Goal: Information Seeking & Learning: Learn about a topic

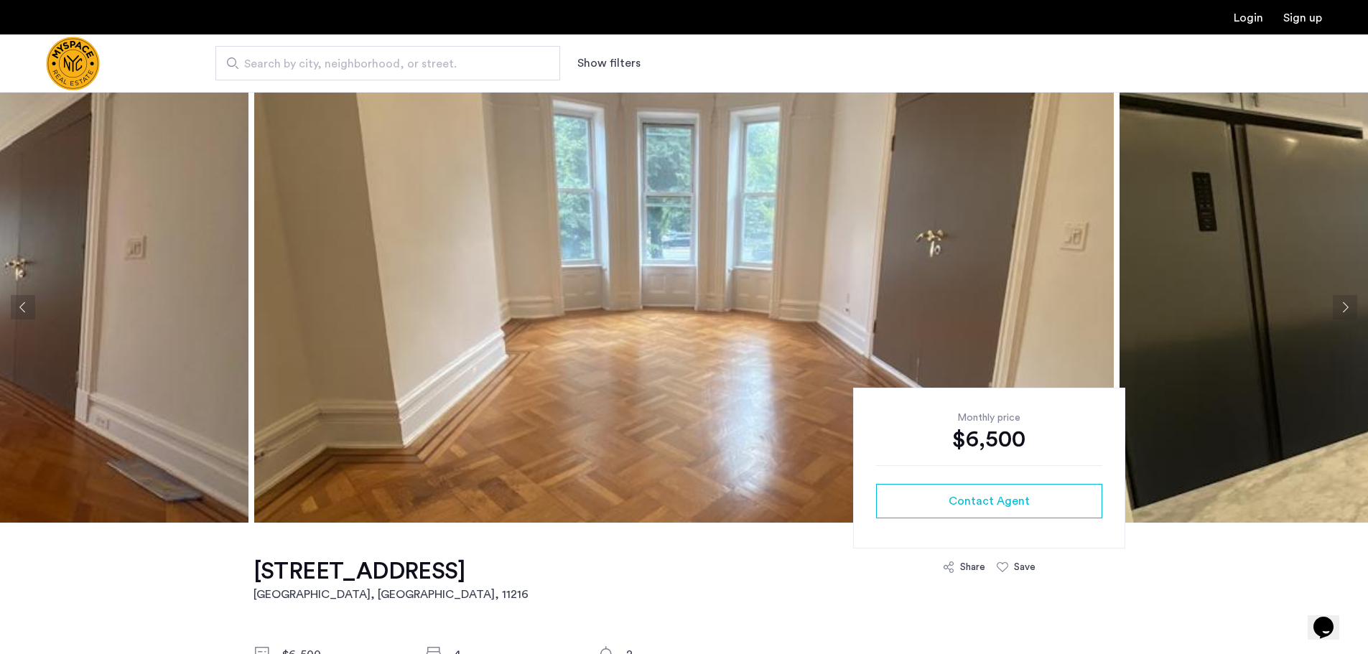
click at [1342, 306] on button "Next apartment" at bounding box center [1345, 307] width 24 height 24
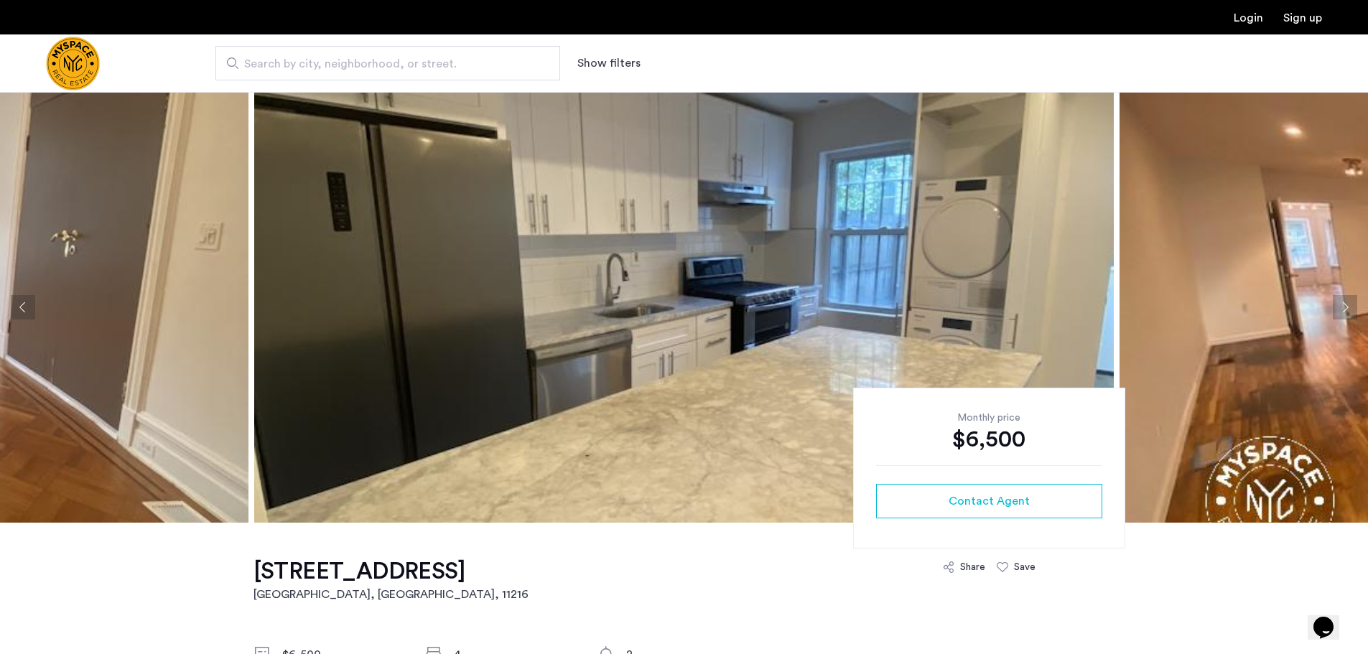
click at [1343, 300] on button "Next apartment" at bounding box center [1345, 307] width 24 height 24
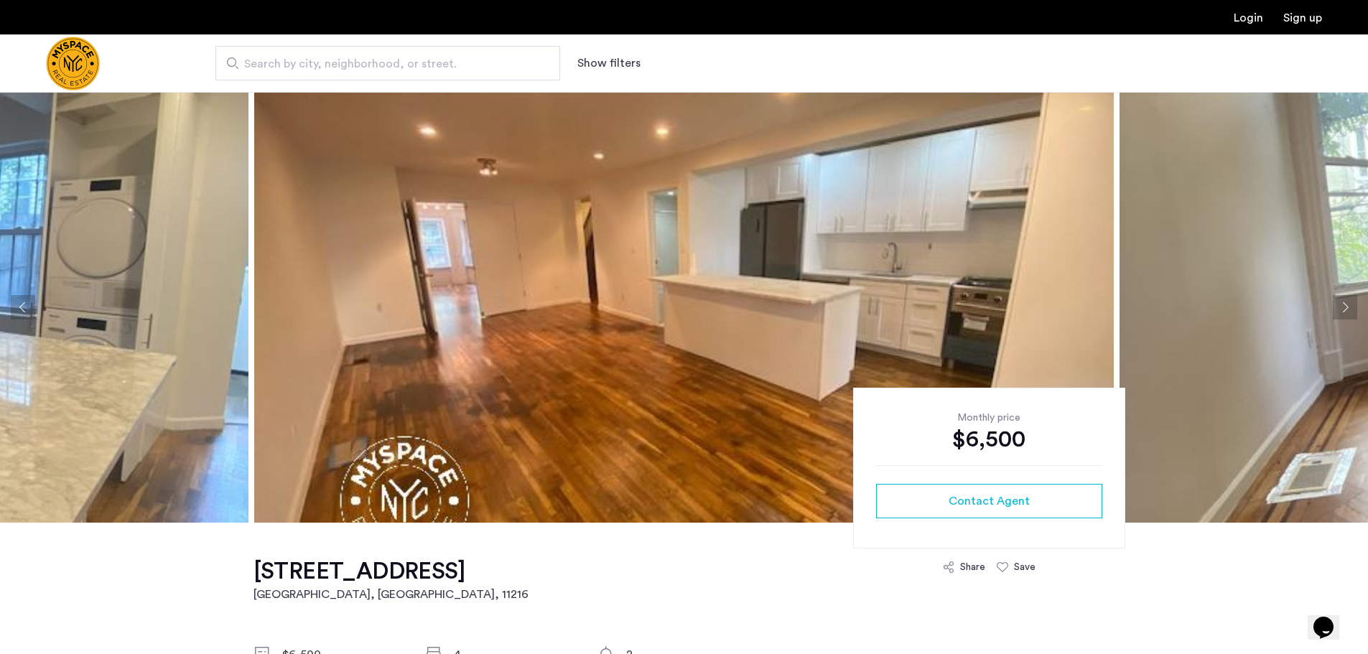
click at [1344, 308] on button "Next apartment" at bounding box center [1345, 307] width 24 height 24
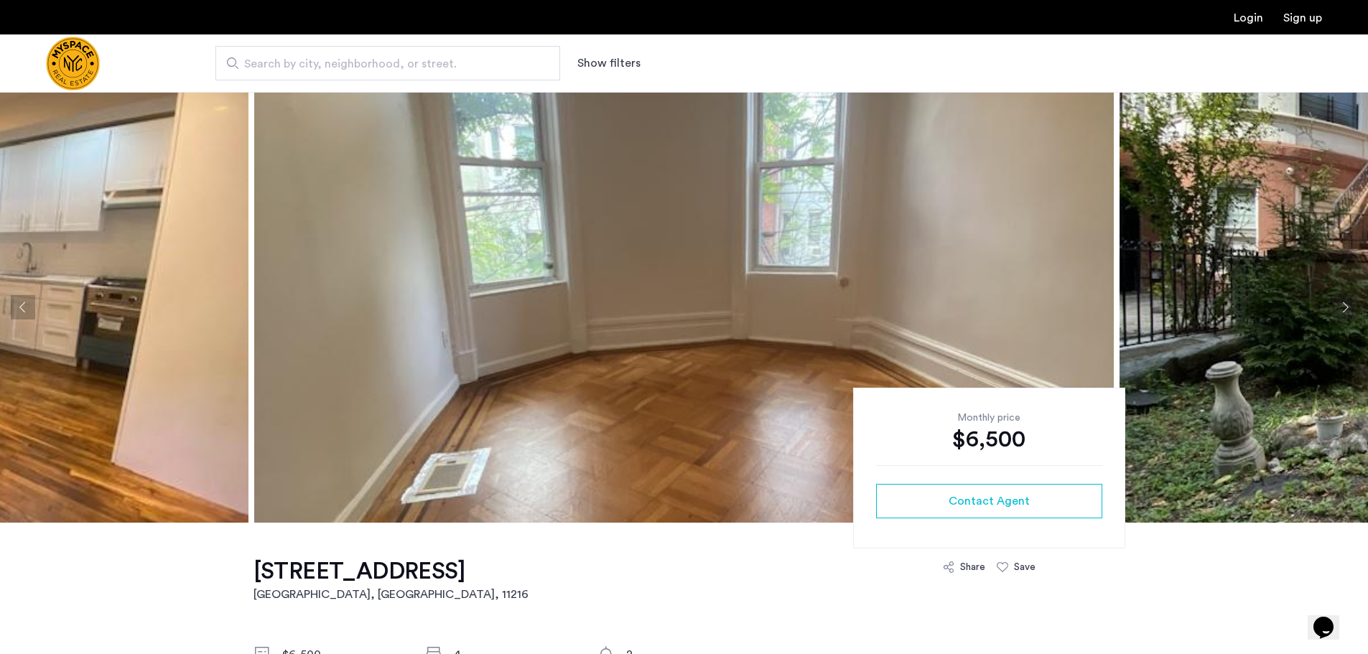
click at [1344, 308] on button "Next apartment" at bounding box center [1345, 307] width 24 height 24
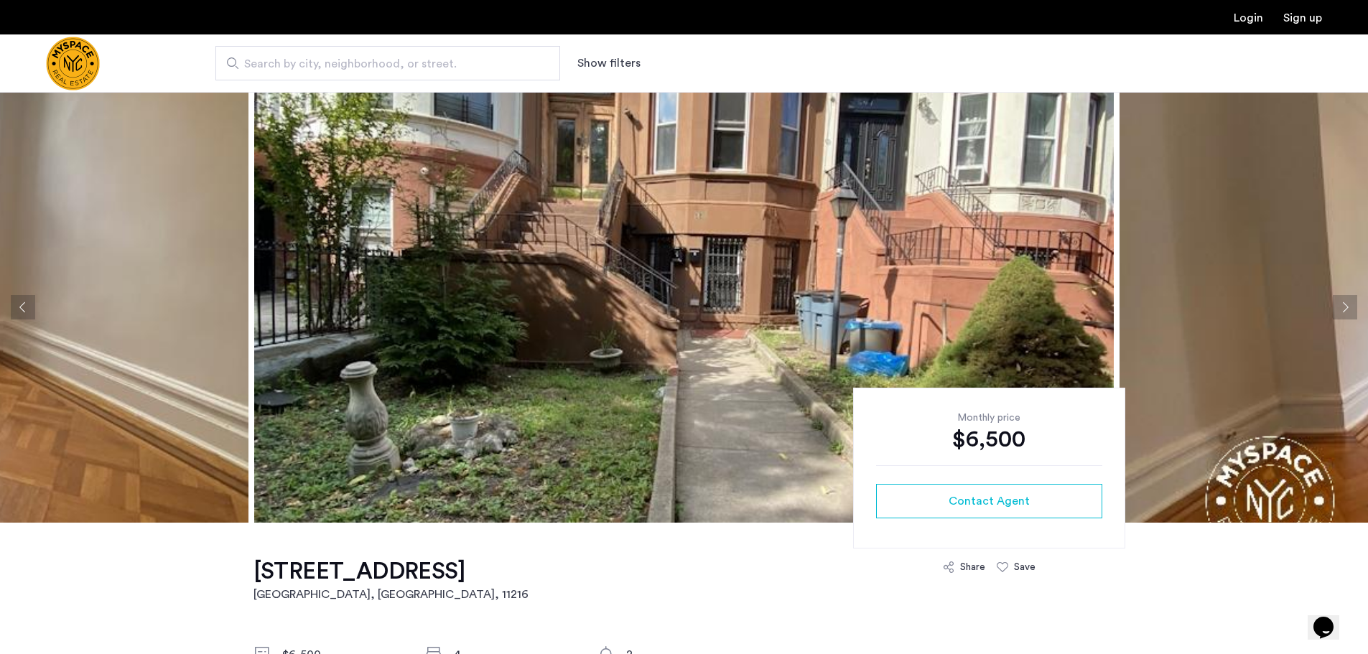
click at [1344, 308] on button "Next apartment" at bounding box center [1345, 307] width 24 height 24
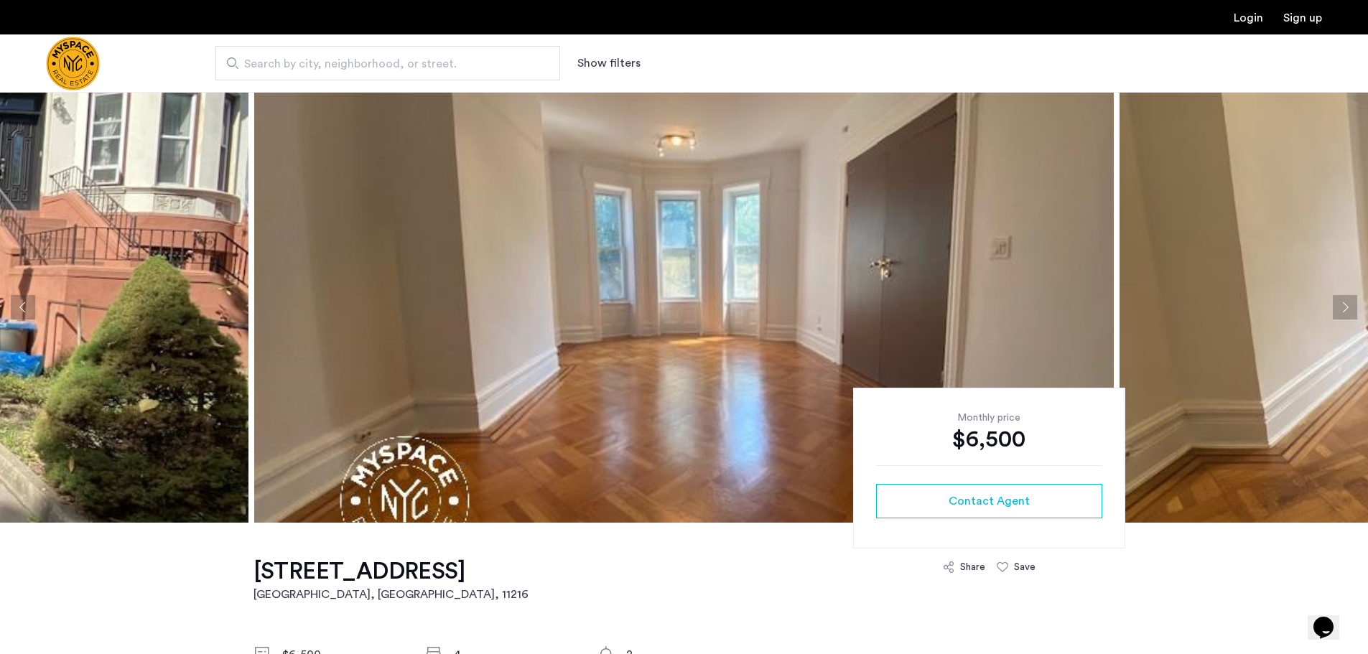
click at [1344, 308] on button "Next apartment" at bounding box center [1345, 307] width 24 height 24
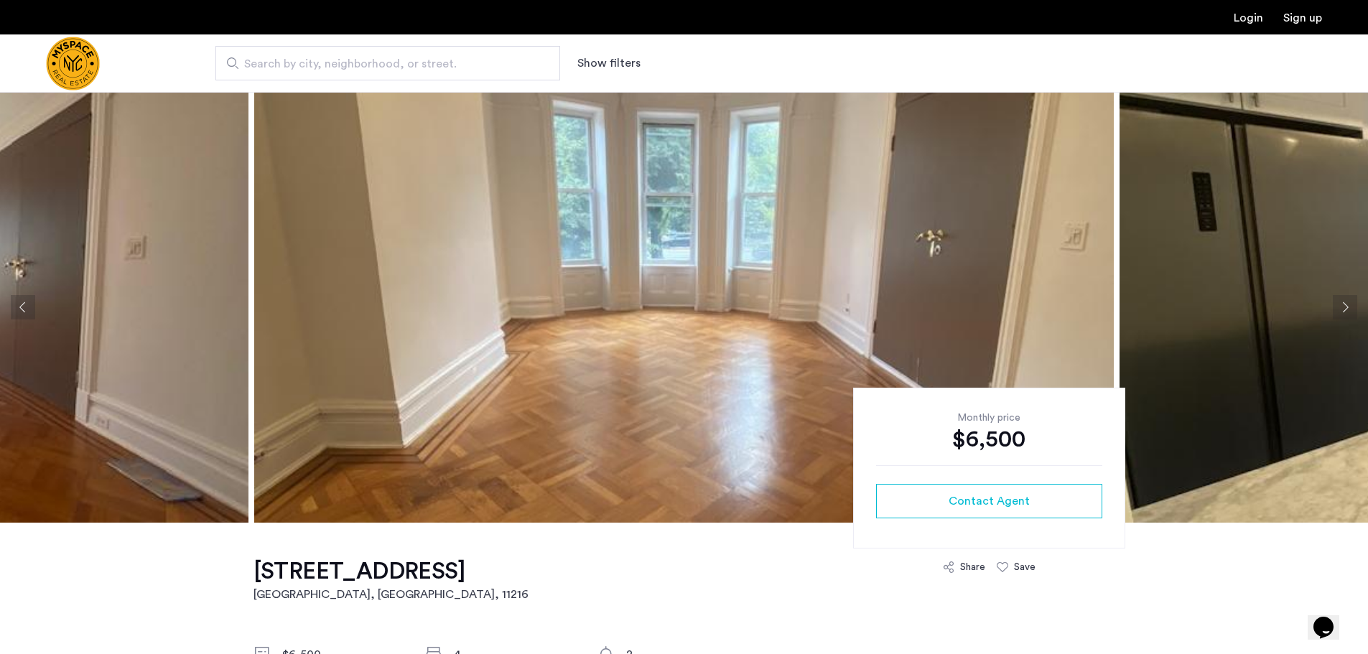
click at [1344, 308] on button "Next apartment" at bounding box center [1345, 307] width 24 height 24
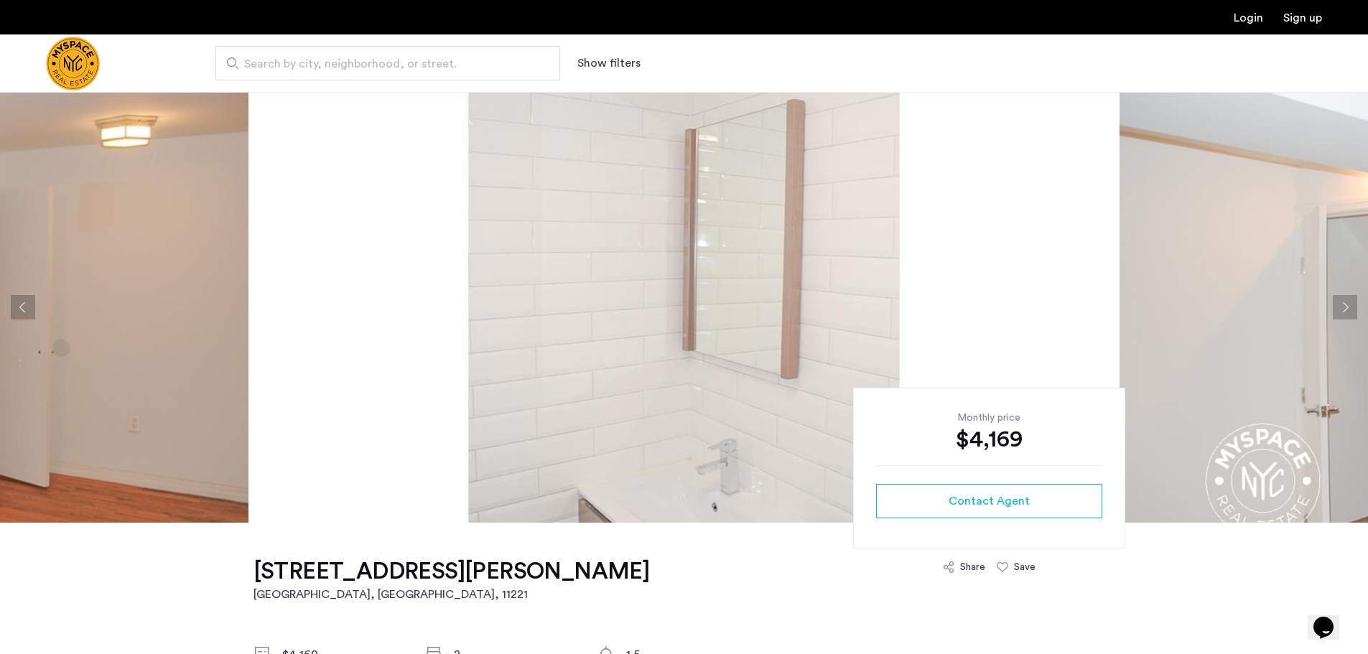
click at [1342, 302] on button "Next apartment" at bounding box center [1345, 307] width 24 height 24
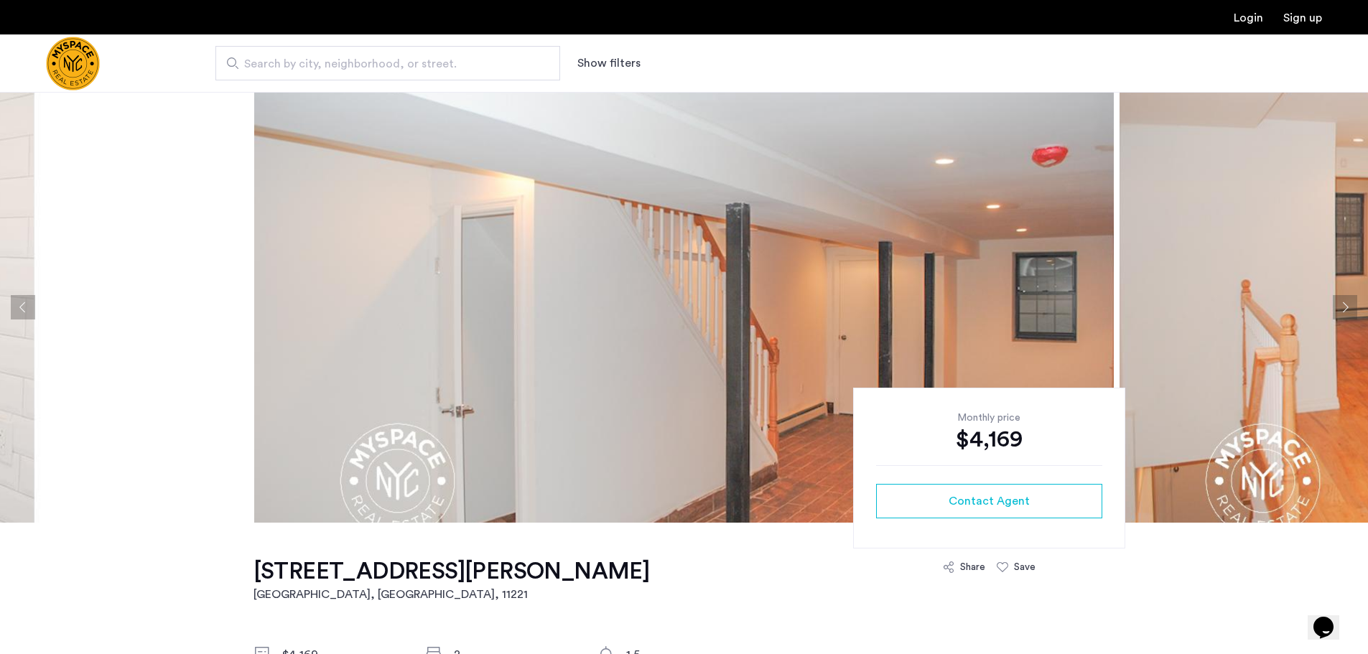
click at [1341, 302] on button "Next apartment" at bounding box center [1345, 307] width 24 height 24
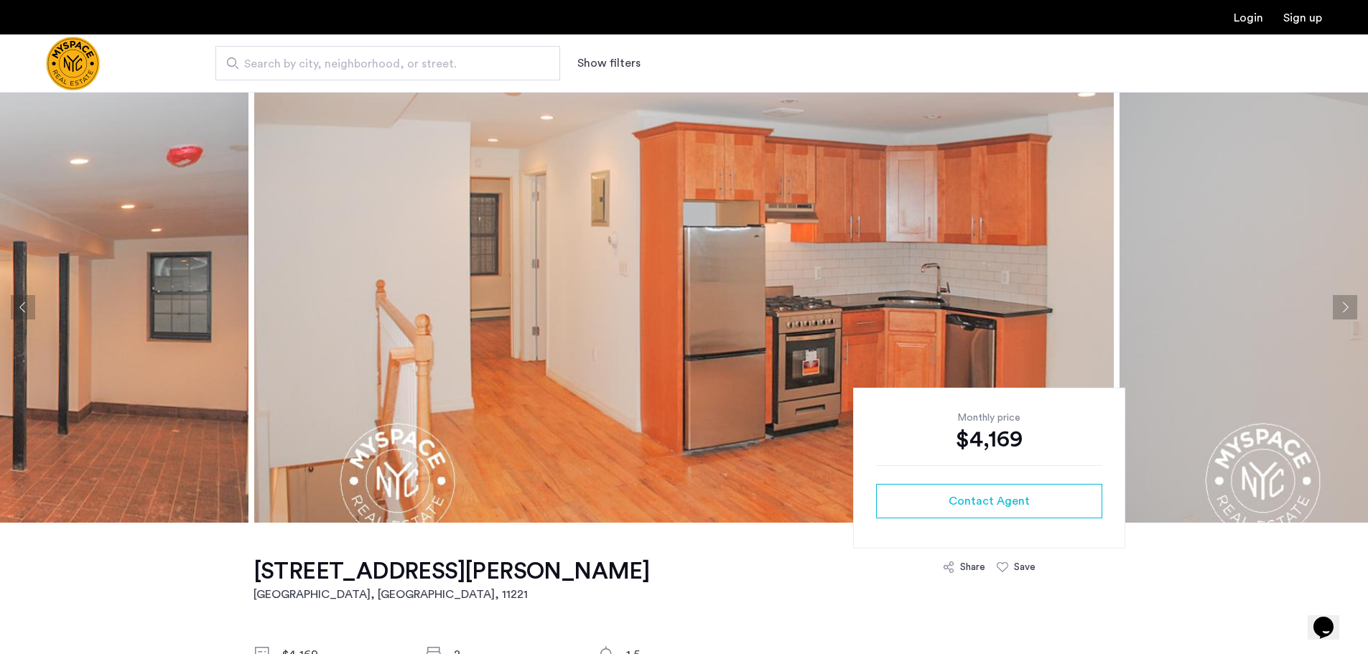
click at [1350, 312] on button "Next apartment" at bounding box center [1345, 307] width 24 height 24
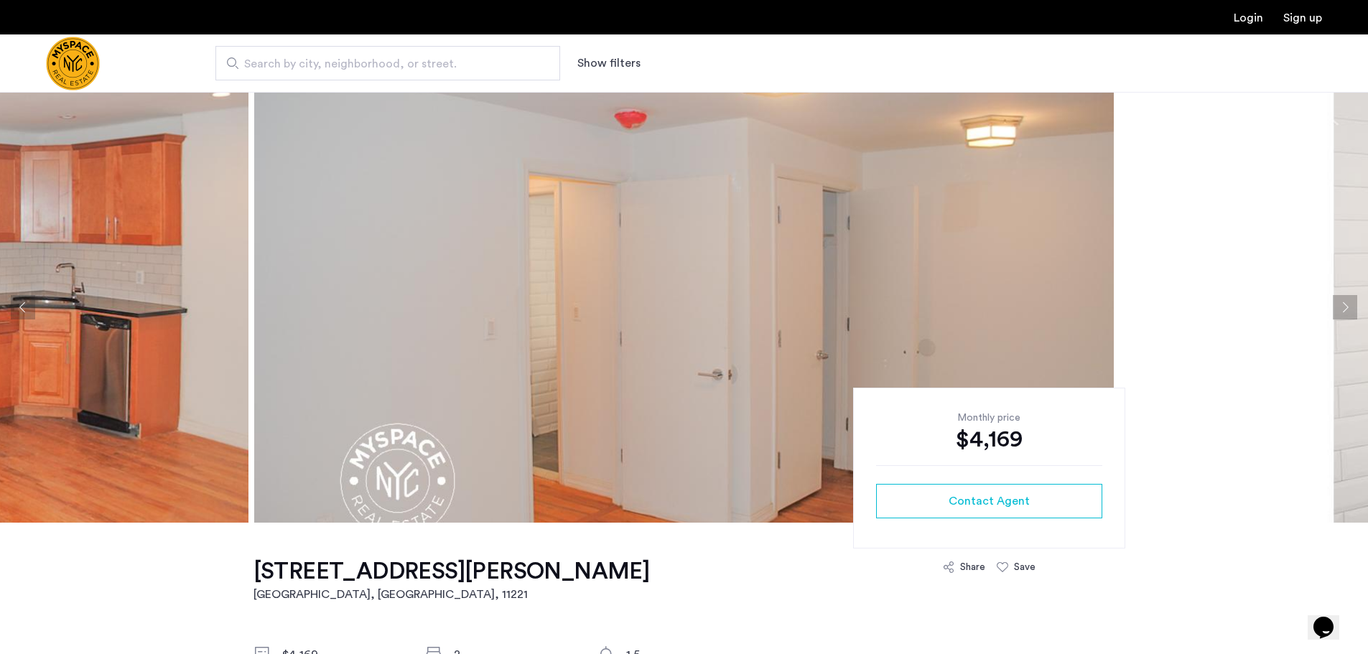
click at [1350, 312] on button "Next apartment" at bounding box center [1345, 307] width 24 height 24
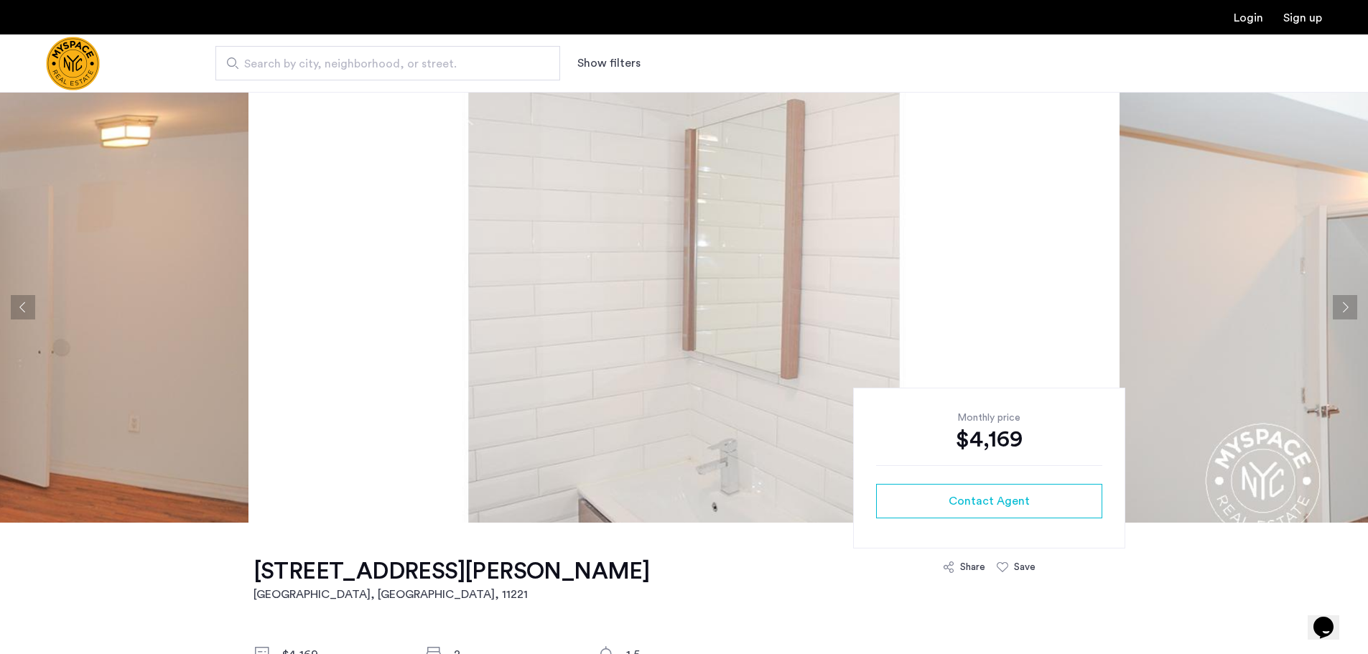
click at [1350, 312] on button "Next apartment" at bounding box center [1345, 307] width 24 height 24
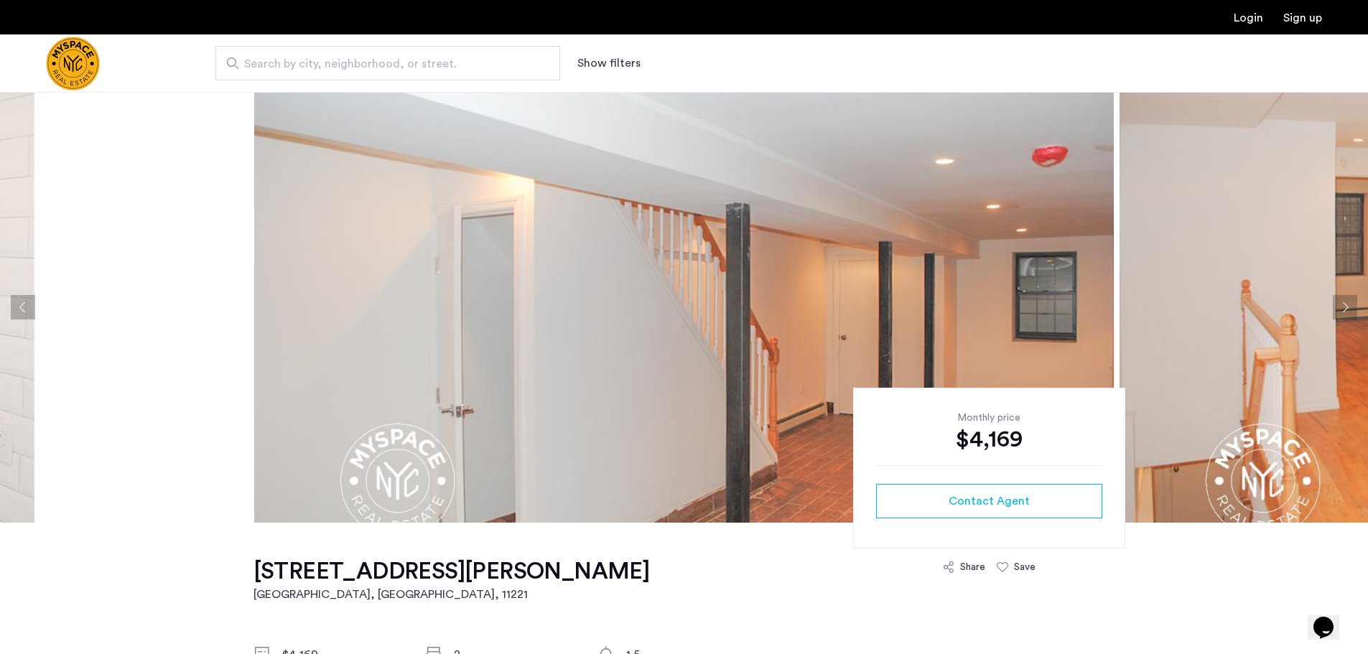
click at [1350, 312] on button "Next apartment" at bounding box center [1345, 307] width 24 height 24
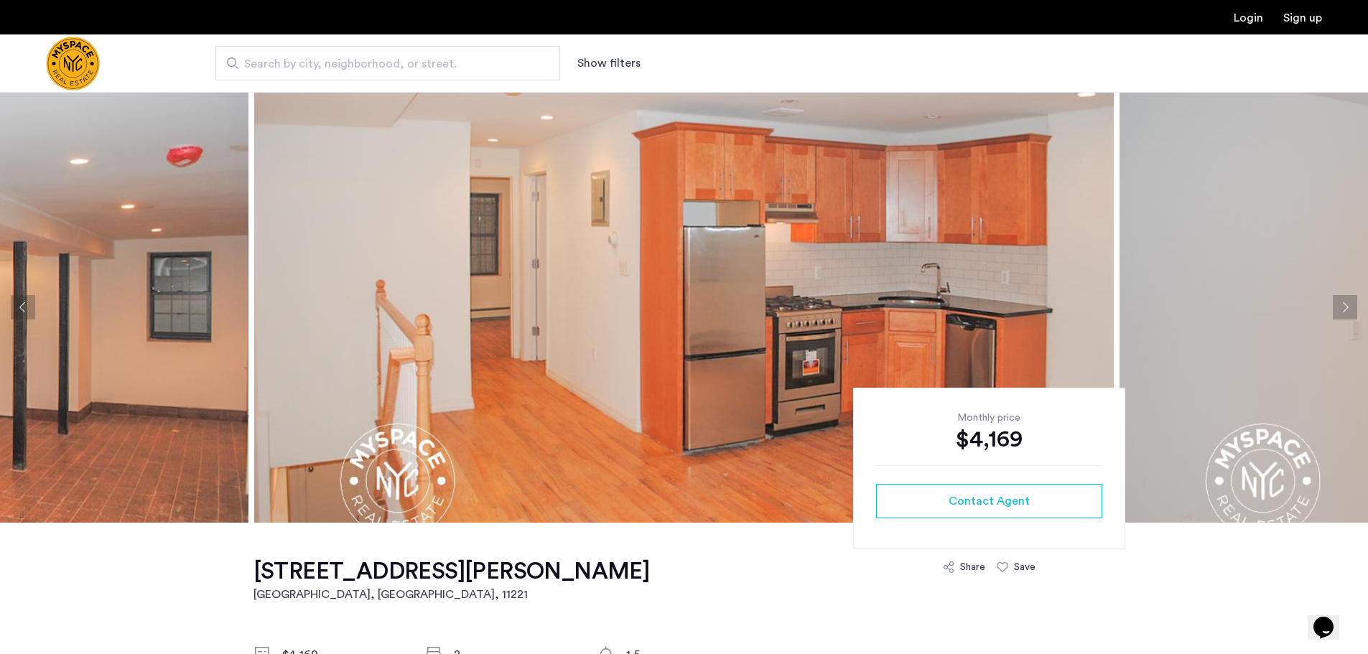
click at [1350, 312] on button "Next apartment" at bounding box center [1345, 307] width 24 height 24
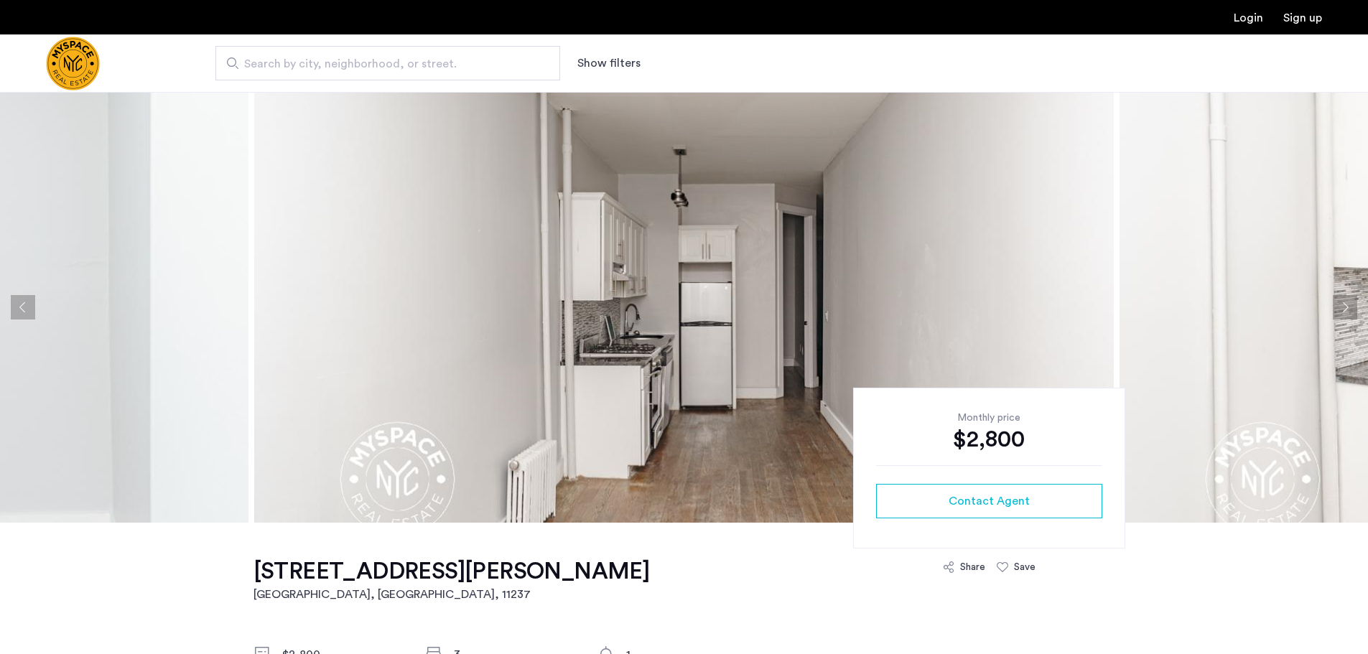
click at [1347, 308] on button "Next apartment" at bounding box center [1345, 307] width 24 height 24
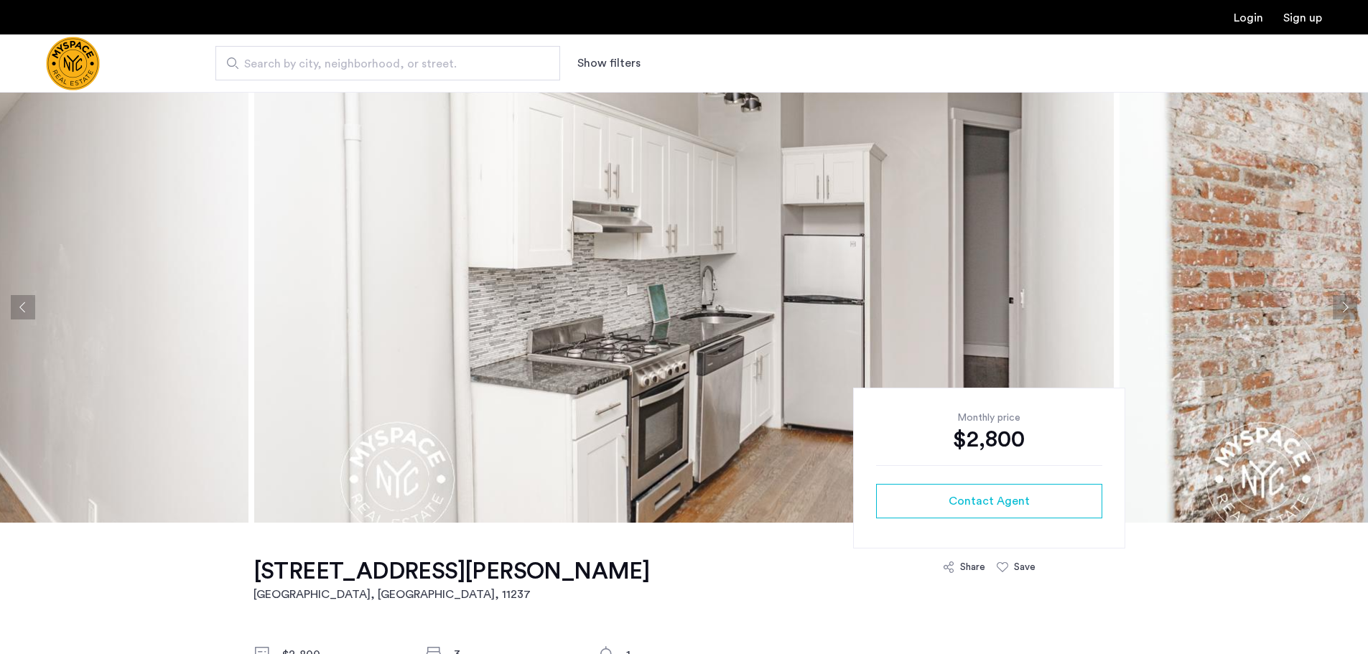
click at [1349, 309] on button "Next apartment" at bounding box center [1345, 307] width 24 height 24
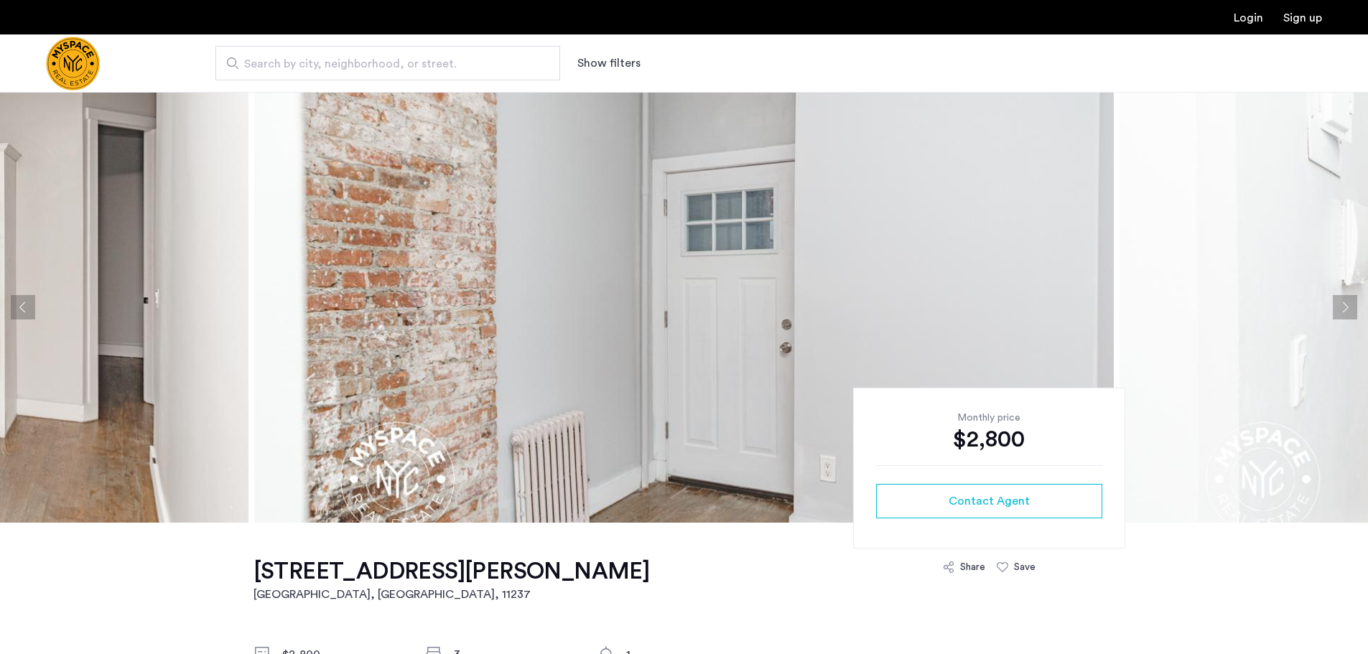
click at [1349, 309] on button "Next apartment" at bounding box center [1345, 307] width 24 height 24
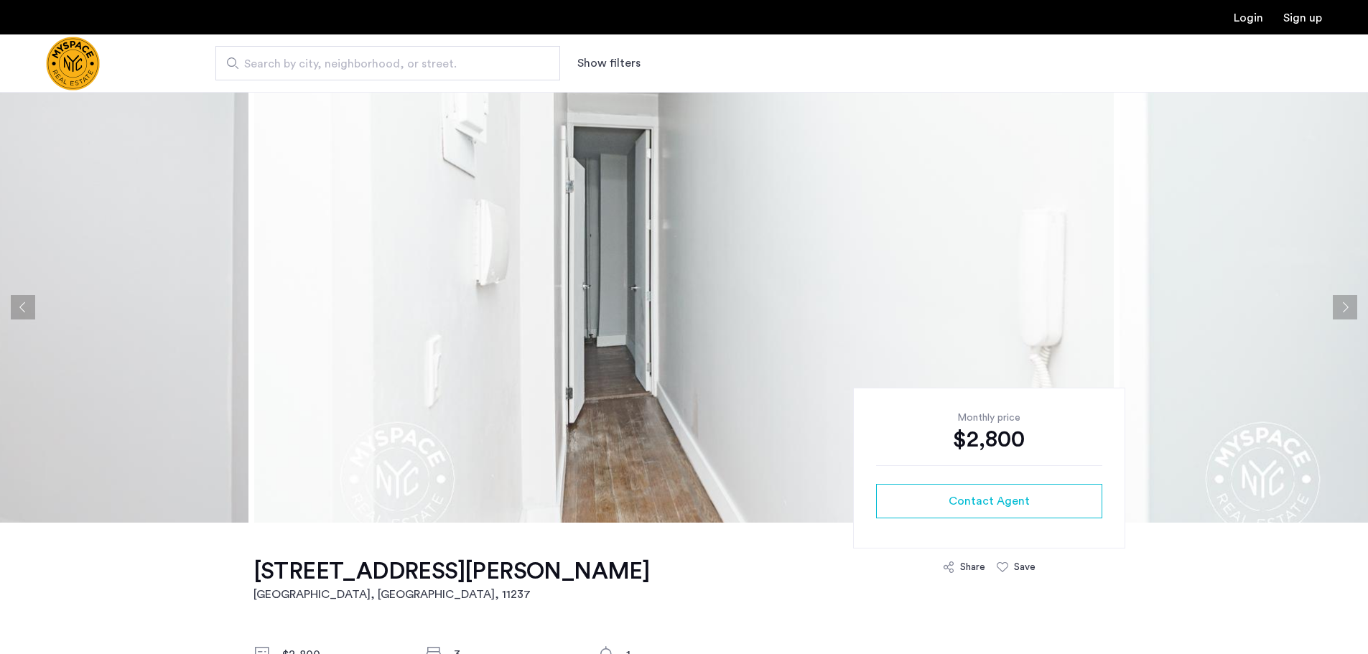
click at [1349, 309] on button "Next apartment" at bounding box center [1345, 307] width 24 height 24
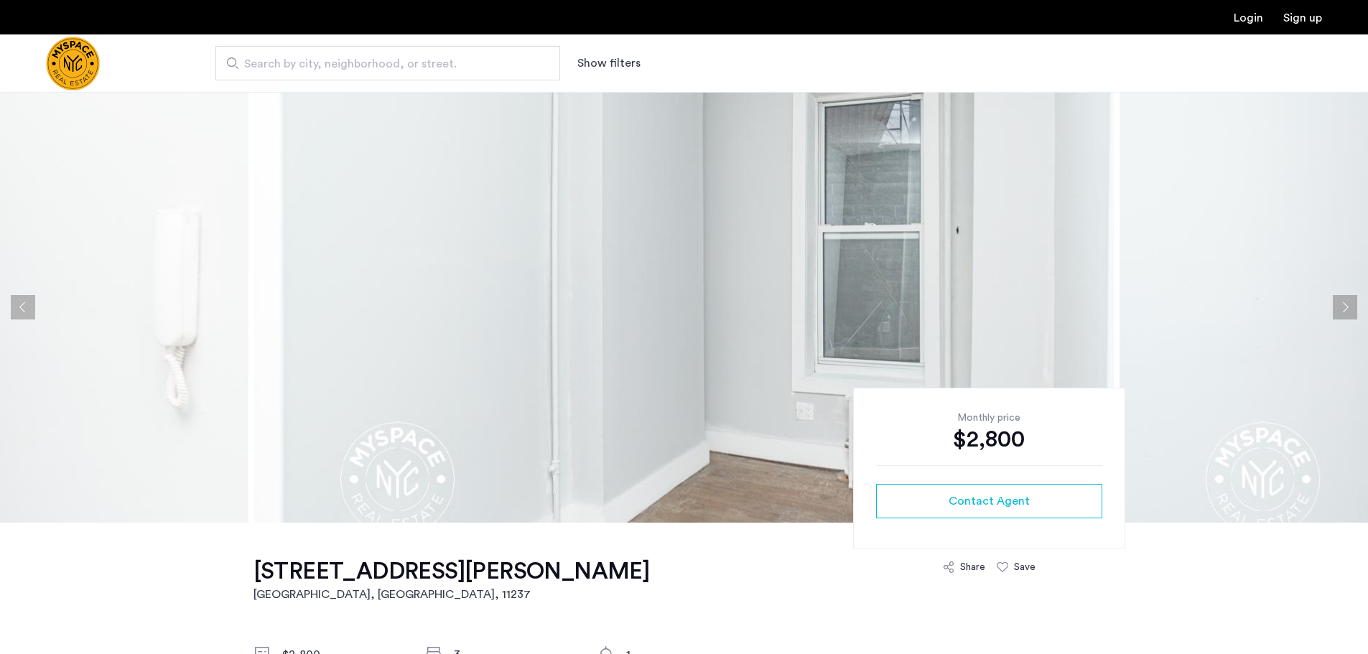
click at [1349, 309] on button "Next apartment" at bounding box center [1345, 307] width 24 height 24
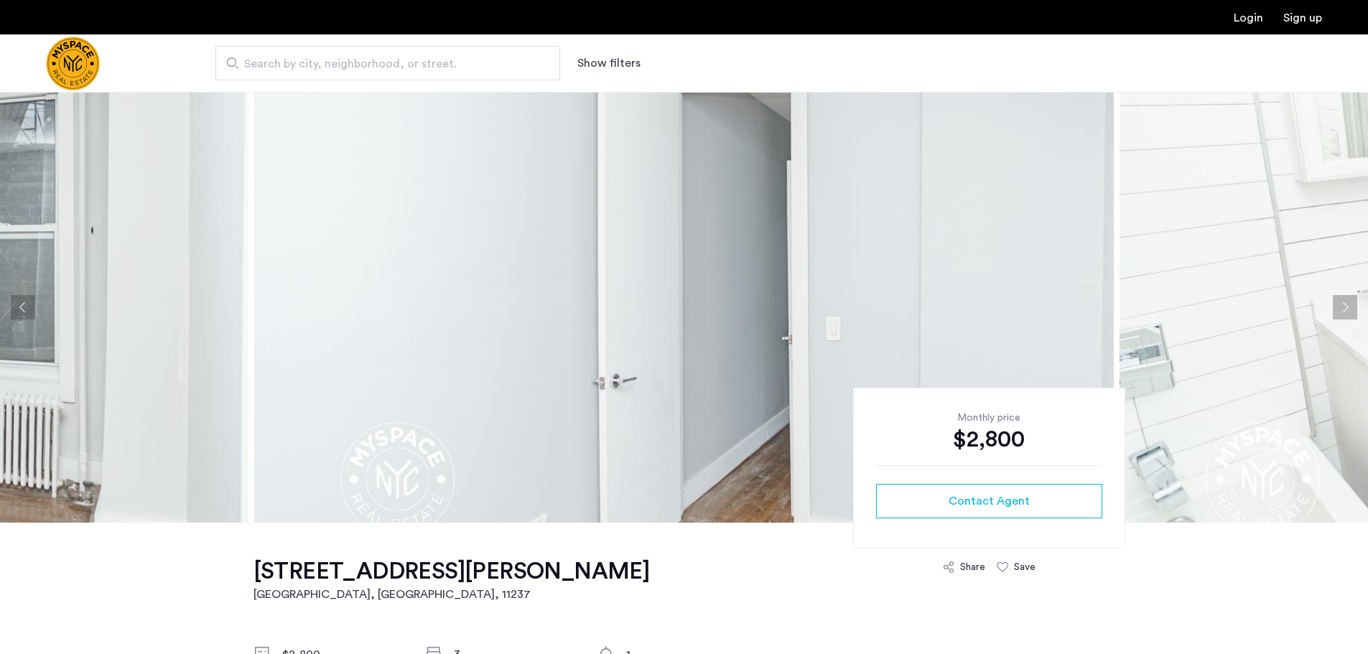
click at [1349, 309] on button "Next apartment" at bounding box center [1345, 307] width 24 height 24
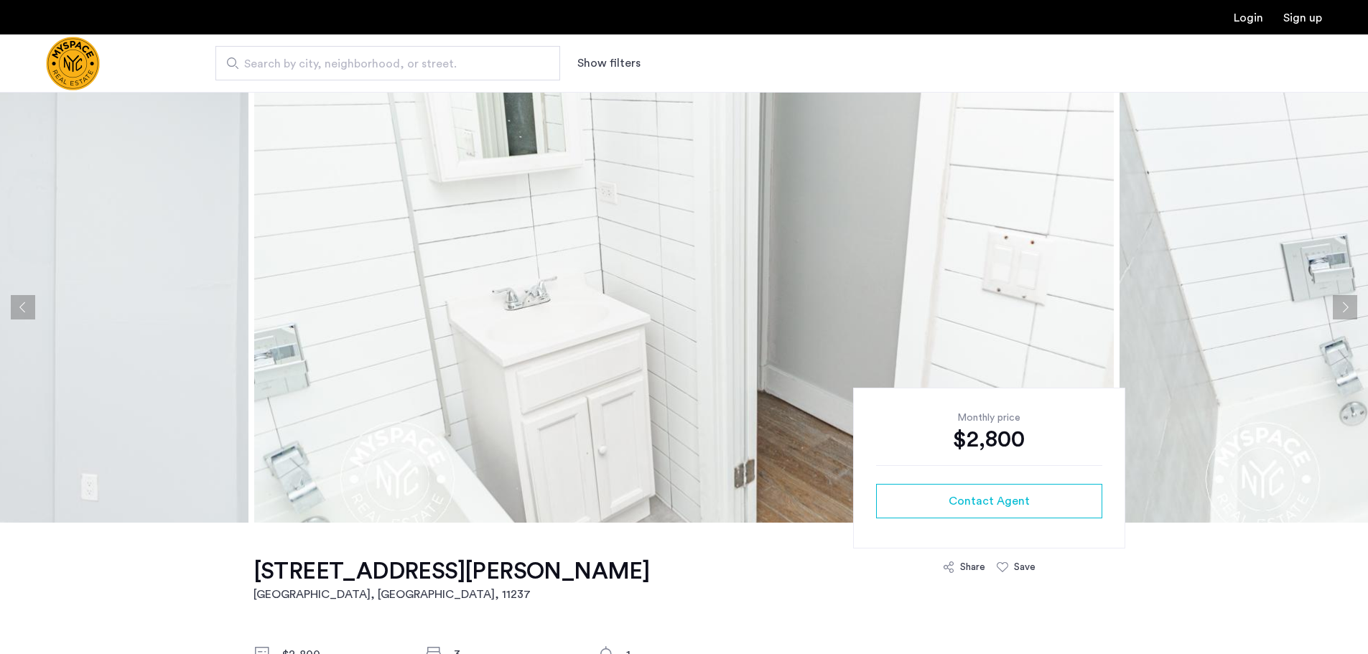
click at [1349, 309] on button "Next apartment" at bounding box center [1345, 307] width 24 height 24
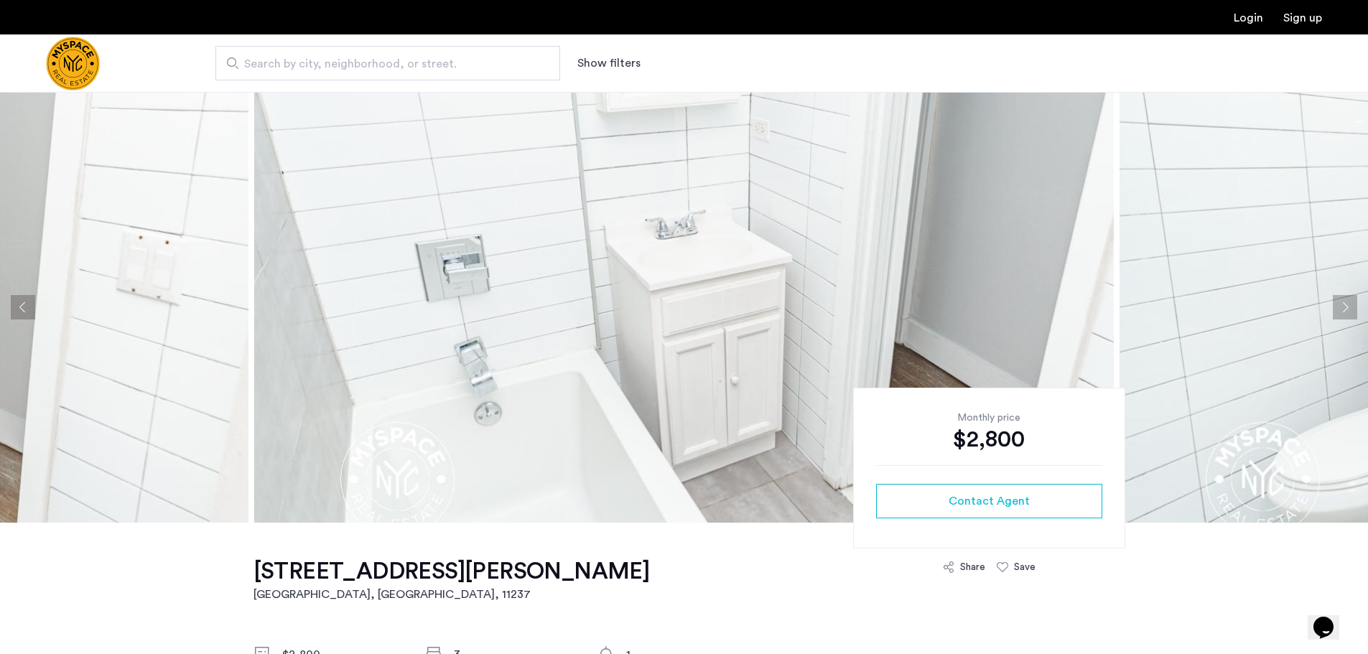
click at [1349, 309] on button "Next apartment" at bounding box center [1345, 307] width 24 height 24
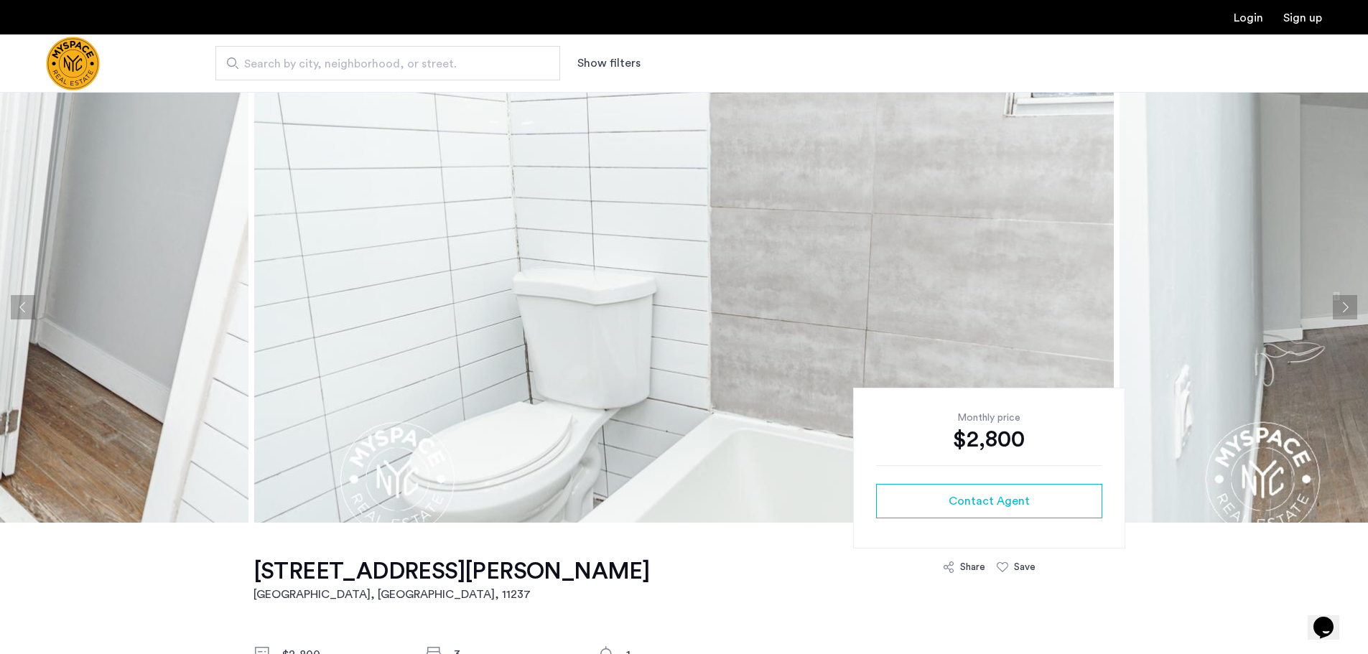
click at [1349, 309] on button "Next apartment" at bounding box center [1345, 307] width 24 height 24
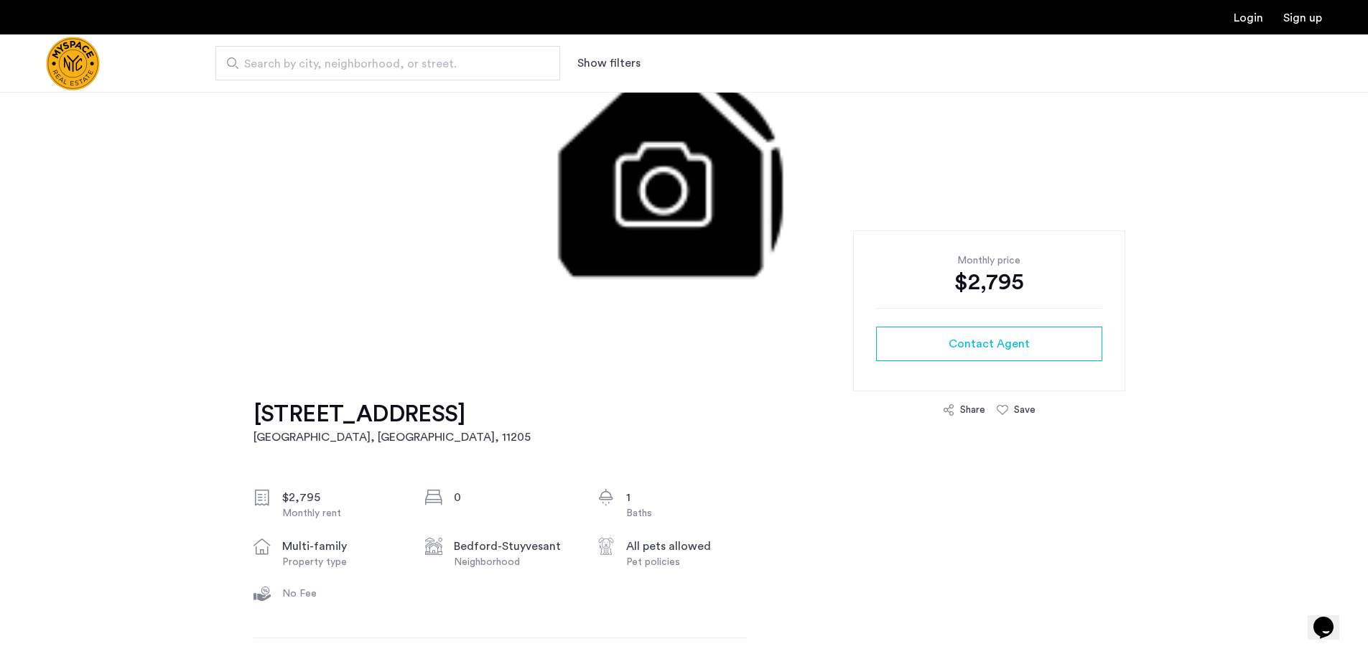
scroll to position [215, 0]
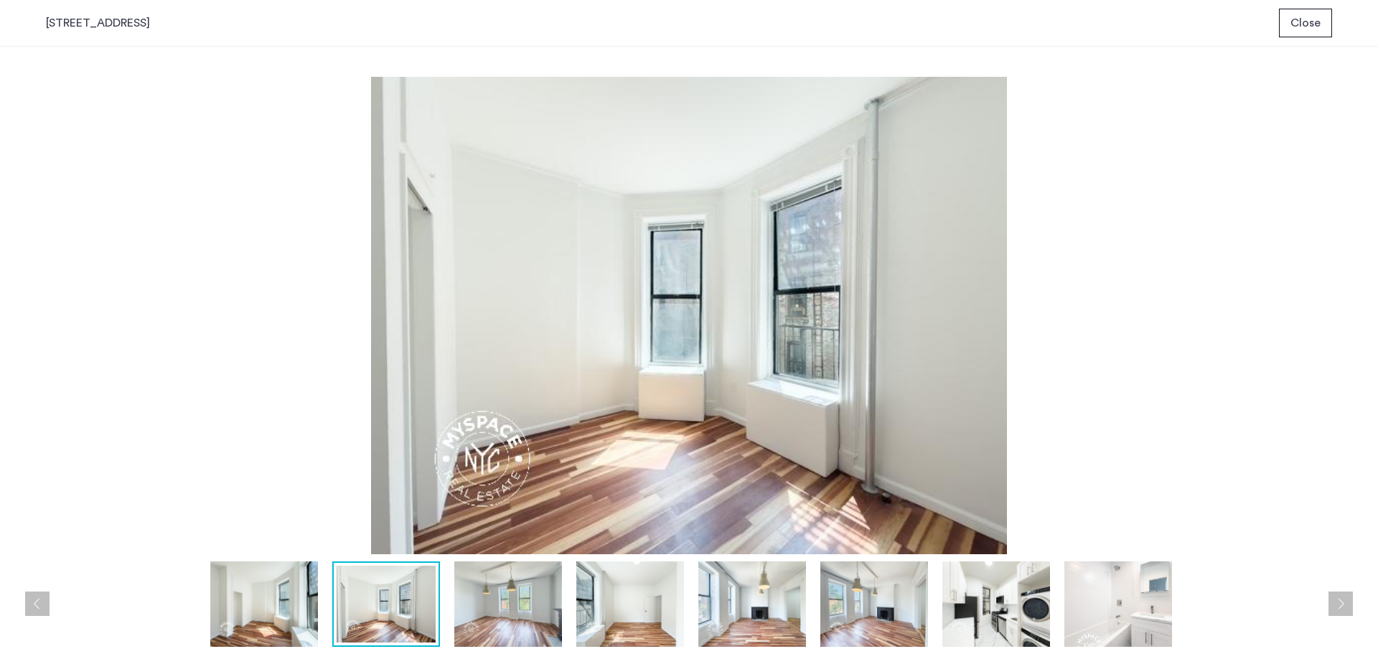
click at [500, 600] on img at bounding box center [508, 603] width 108 height 85
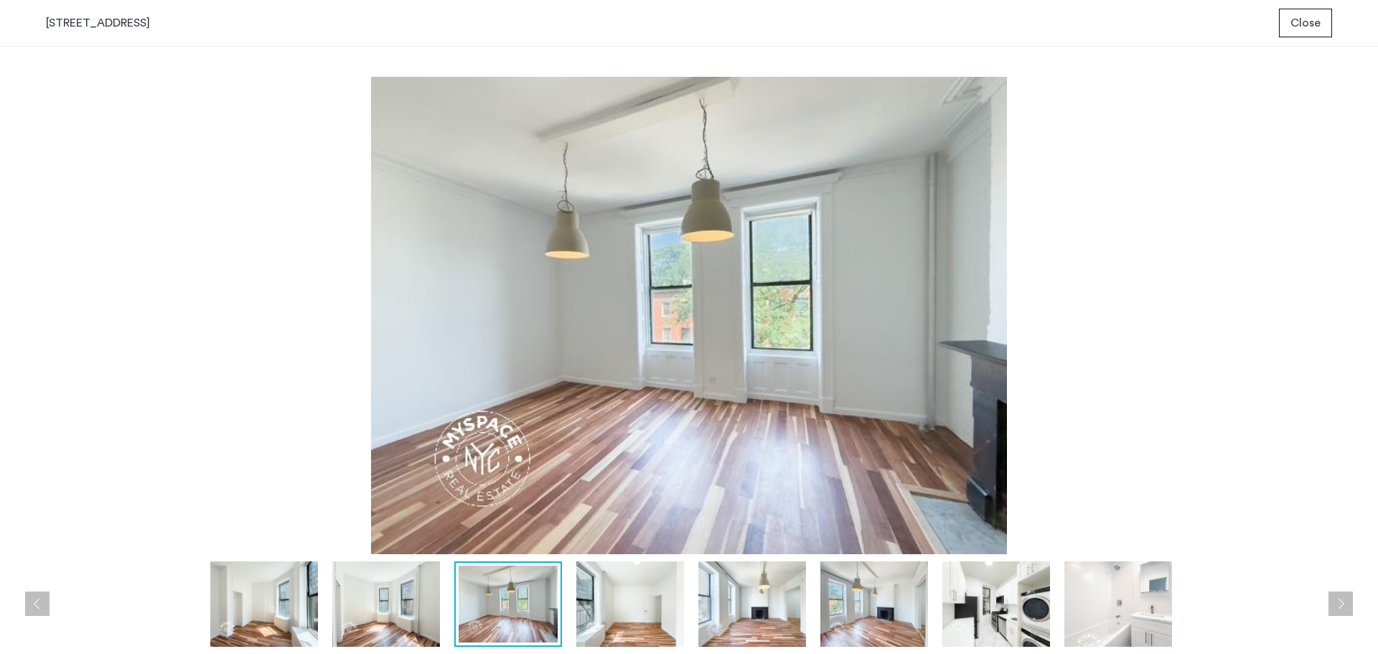
click at [653, 612] on img at bounding box center [631, 603] width 108 height 85
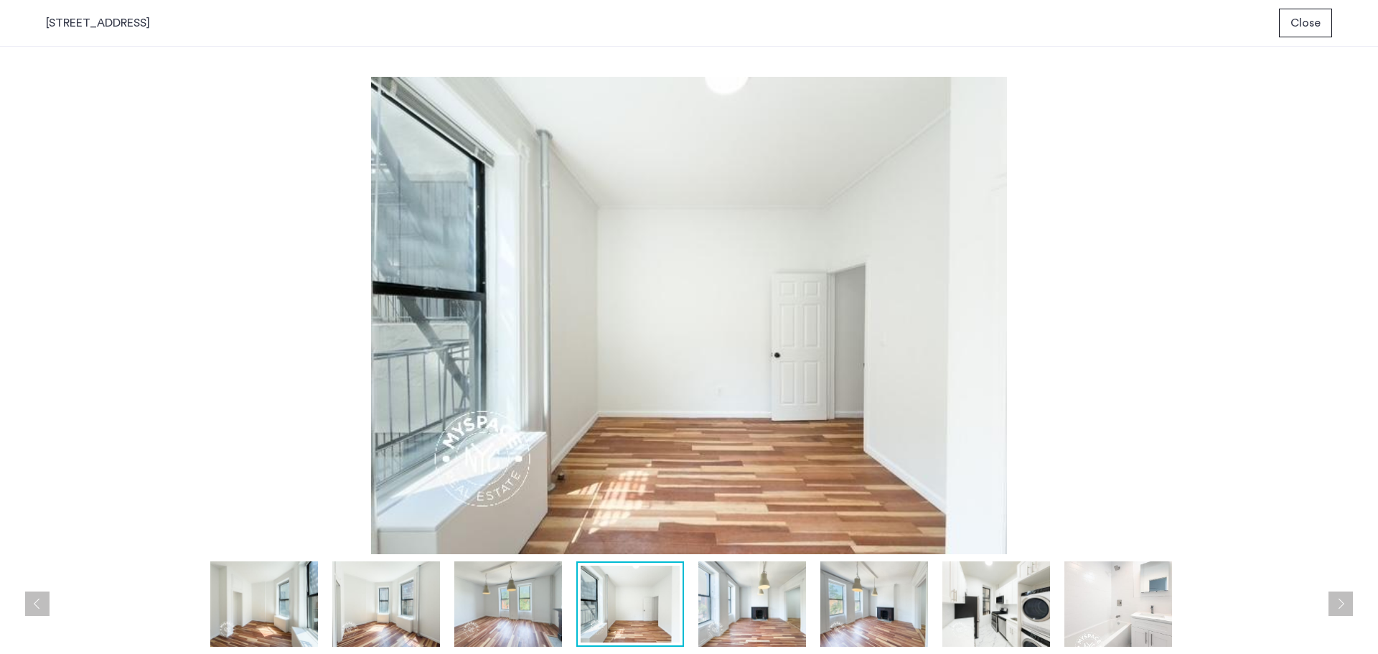
click at [775, 605] on img at bounding box center [753, 603] width 108 height 85
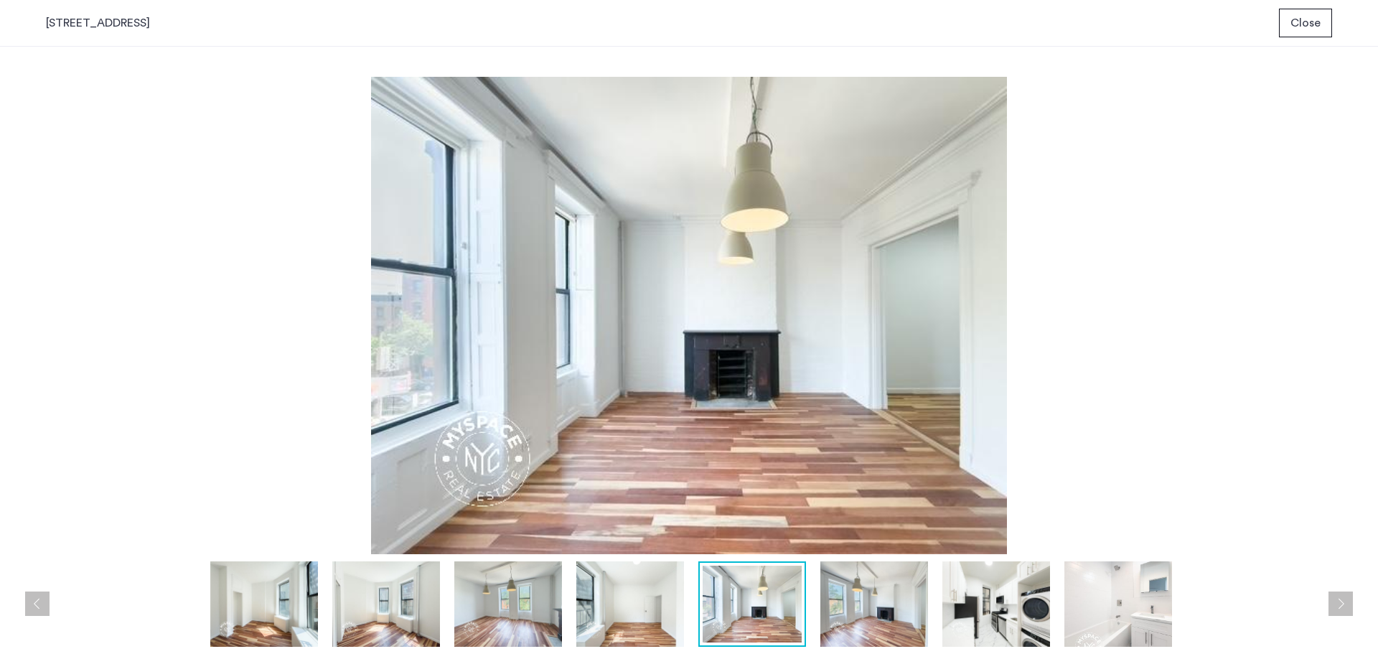
click at [895, 625] on img at bounding box center [875, 603] width 108 height 85
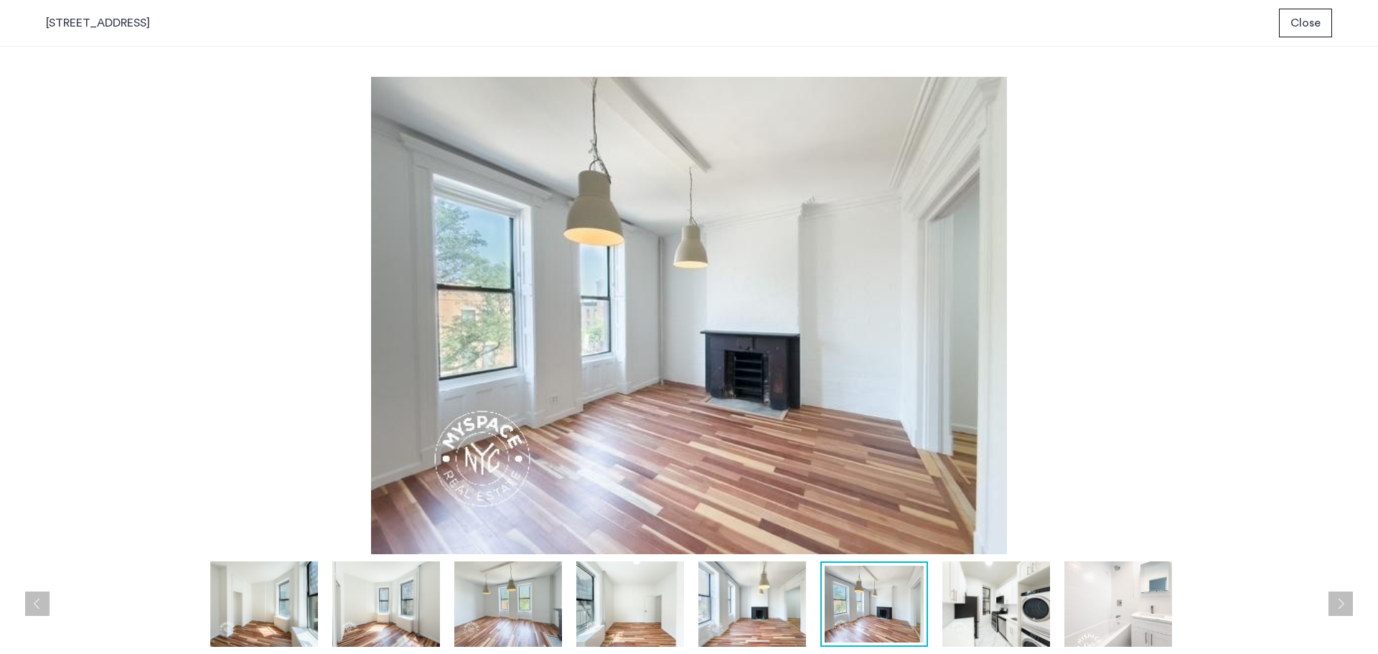
click at [972, 604] on img at bounding box center [997, 603] width 108 height 85
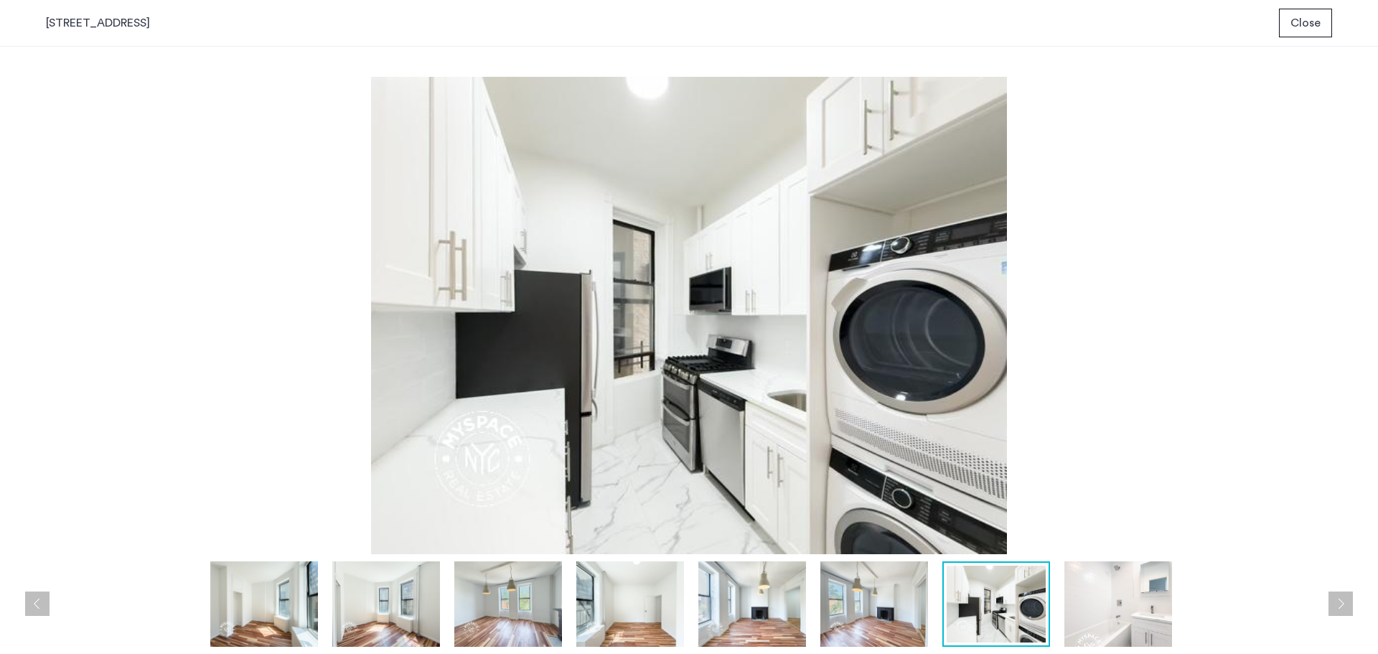
click at [1139, 572] on img at bounding box center [1119, 603] width 108 height 85
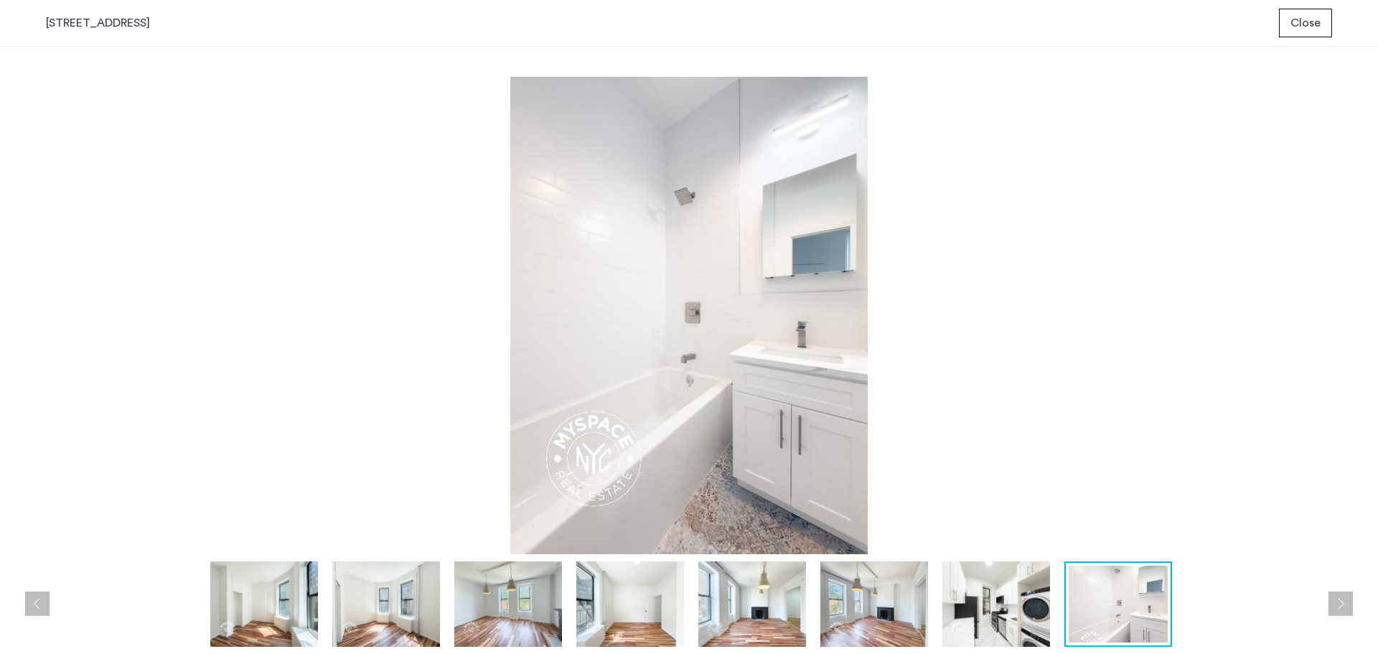
click at [1340, 605] on button "Next apartment" at bounding box center [1341, 604] width 24 height 24
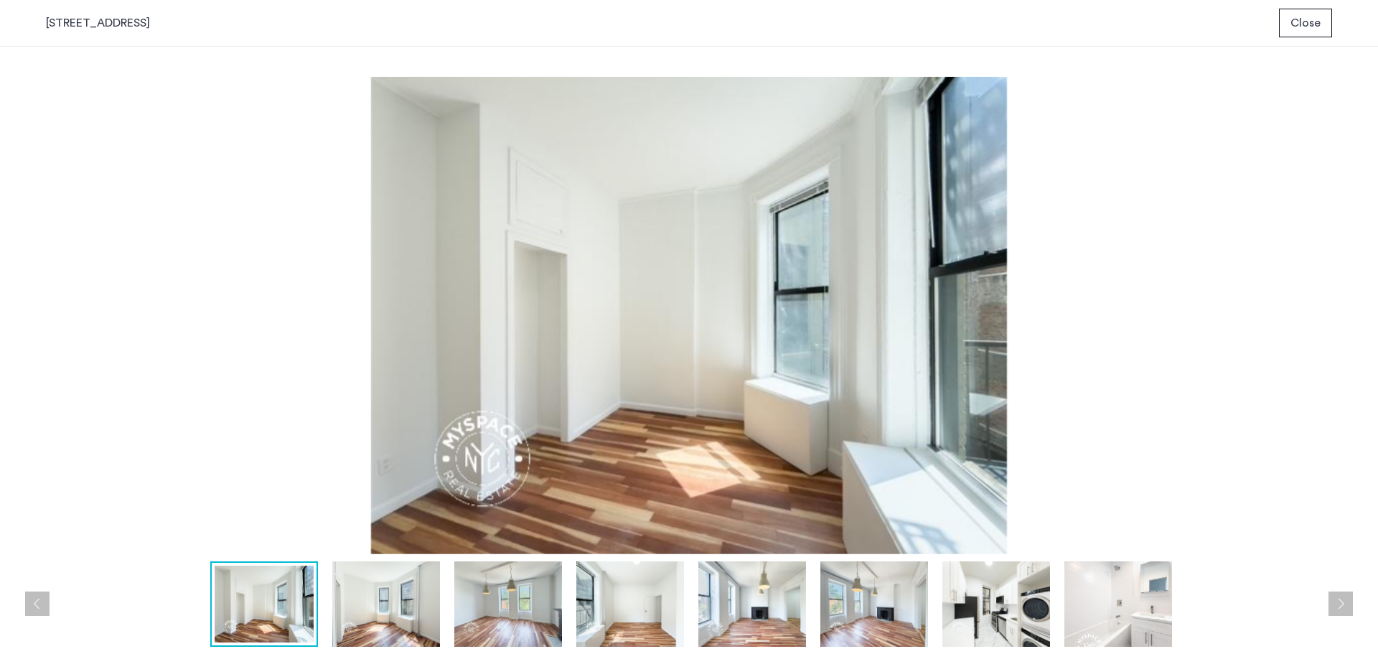
click at [1340, 605] on button "Next apartment" at bounding box center [1341, 604] width 24 height 24
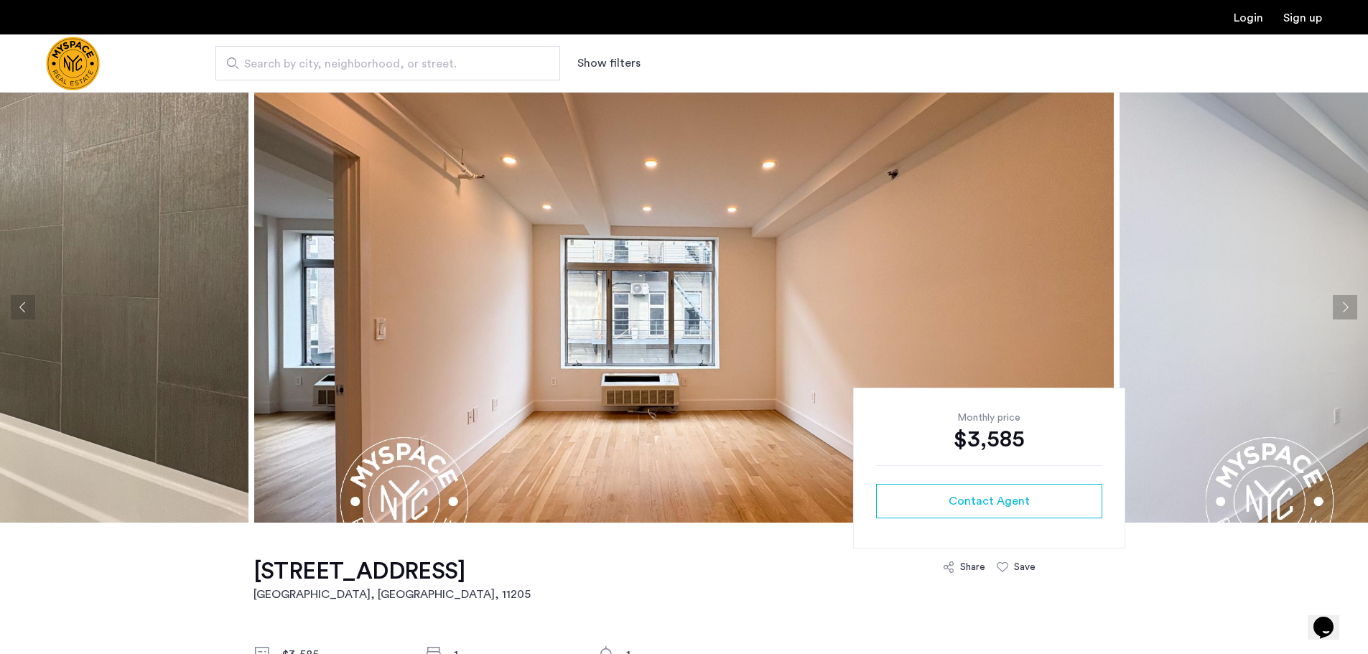
click at [1340, 298] on button "Next apartment" at bounding box center [1345, 307] width 24 height 24
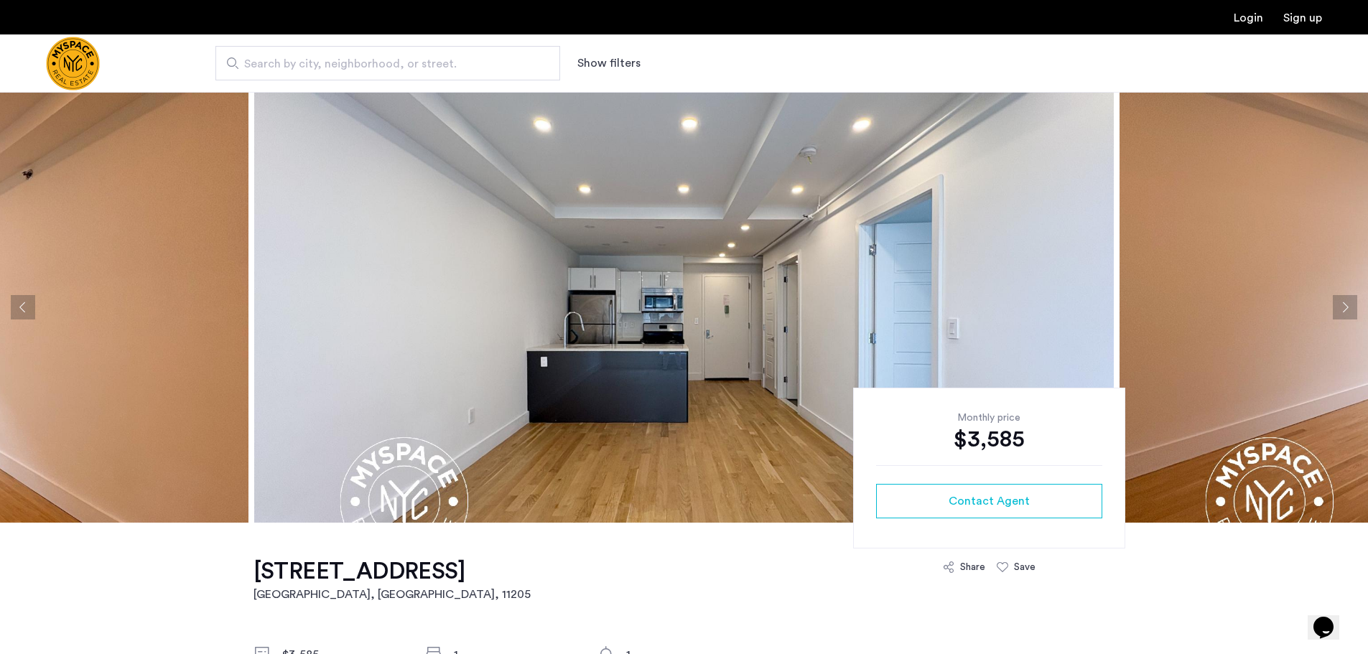
click at [1340, 308] on button "Next apartment" at bounding box center [1345, 307] width 24 height 24
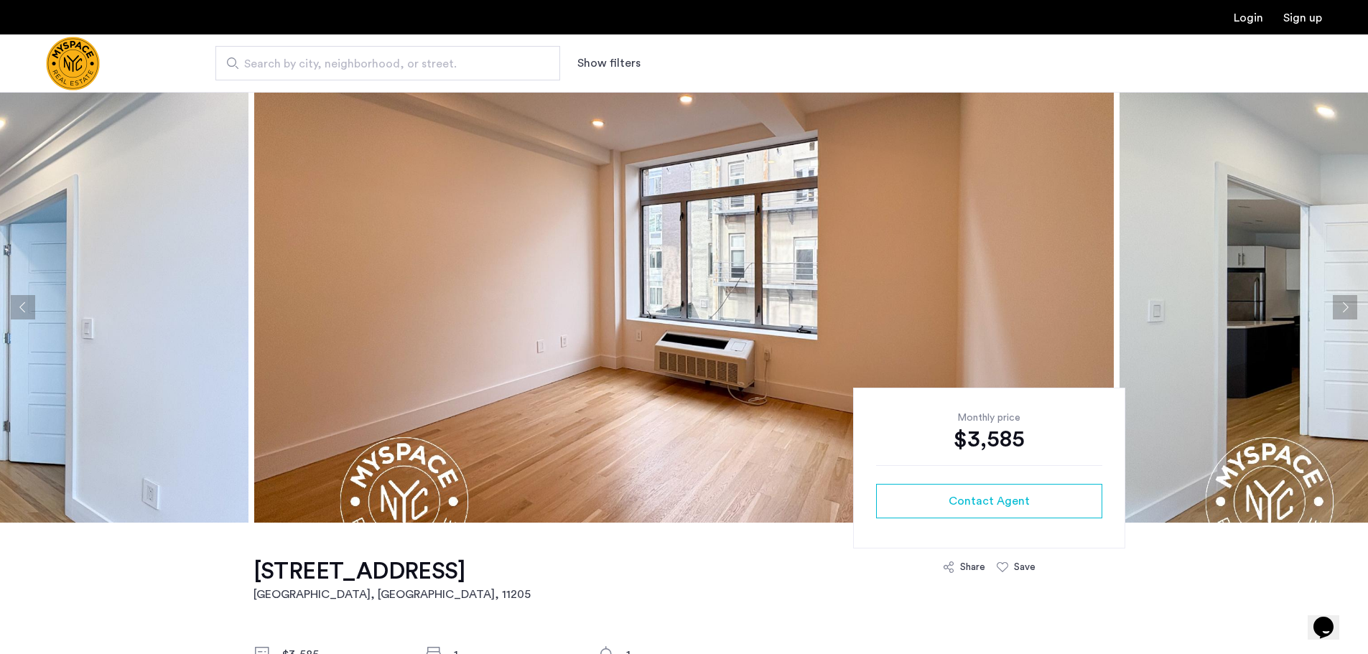
click at [1340, 308] on button "Next apartment" at bounding box center [1345, 307] width 24 height 24
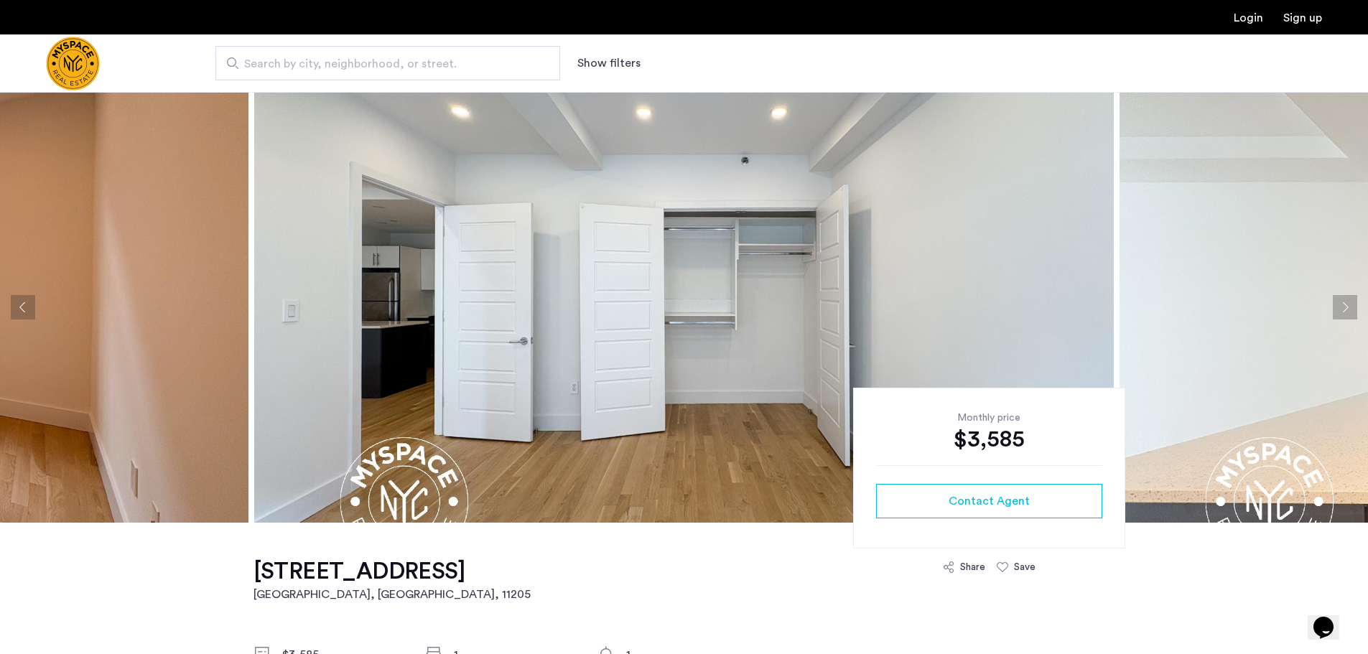
click at [1340, 308] on button "Next apartment" at bounding box center [1345, 307] width 24 height 24
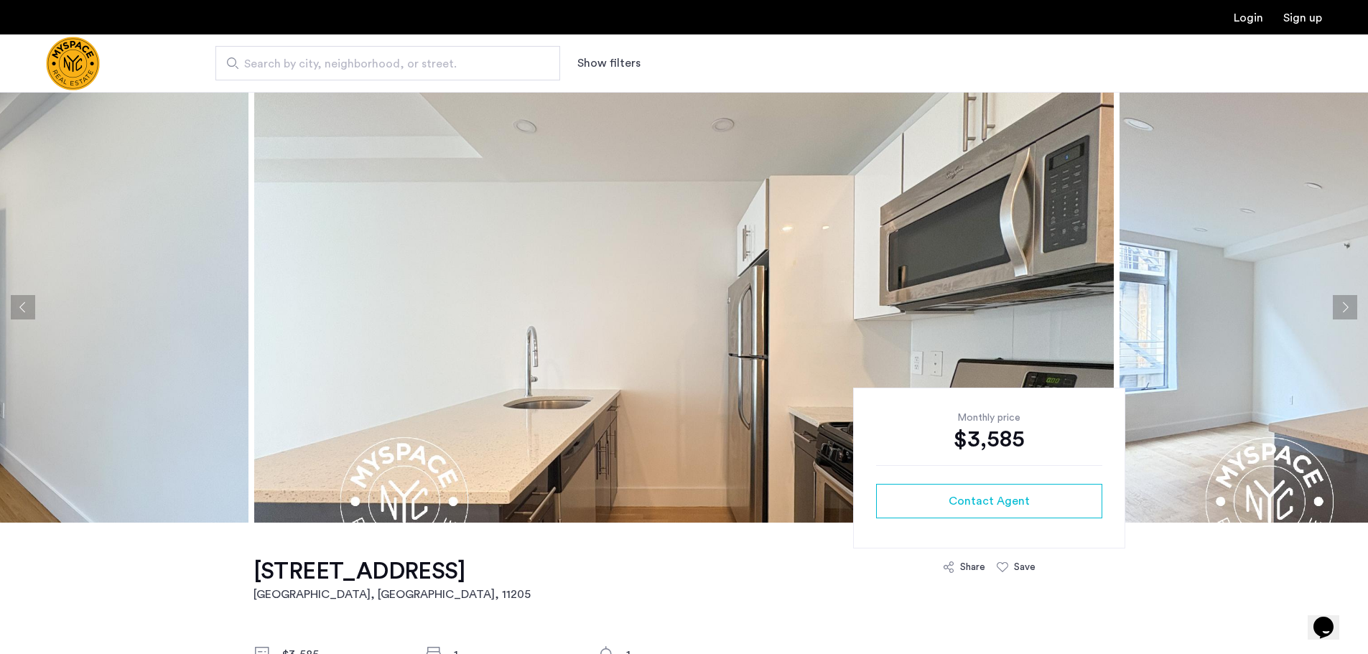
click at [1340, 308] on button "Next apartment" at bounding box center [1345, 307] width 24 height 24
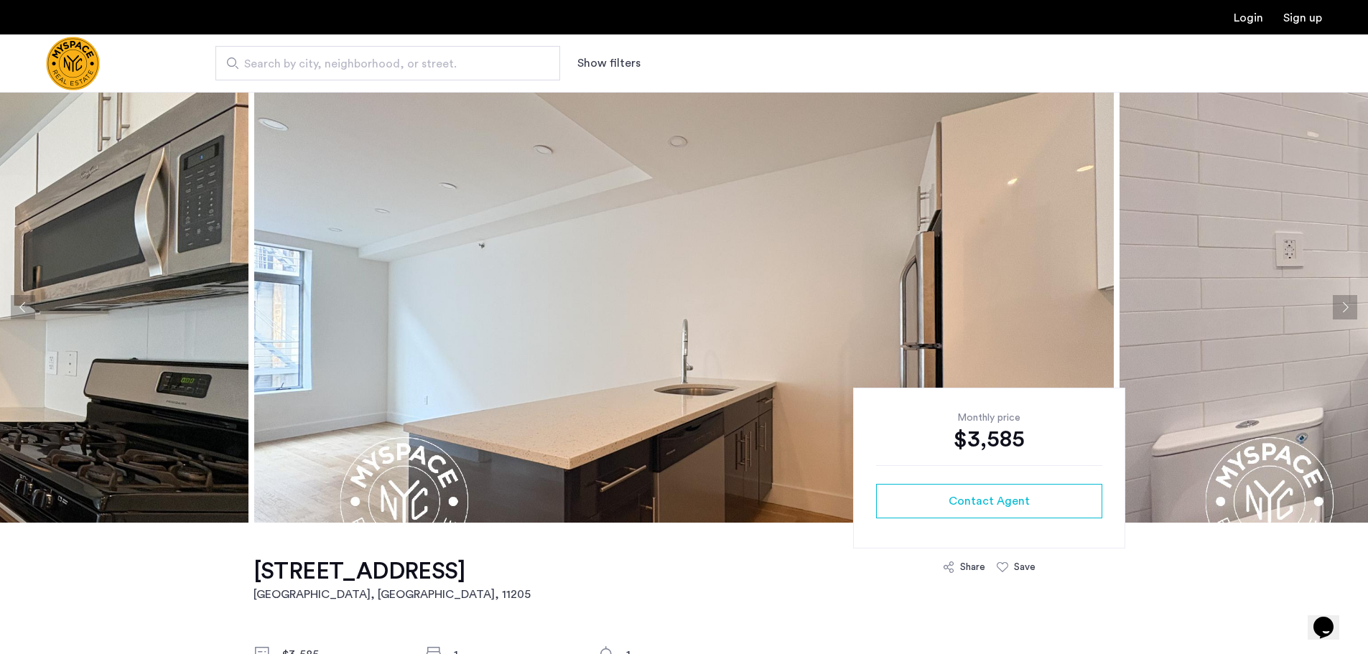
click at [1340, 308] on button "Next apartment" at bounding box center [1345, 307] width 24 height 24
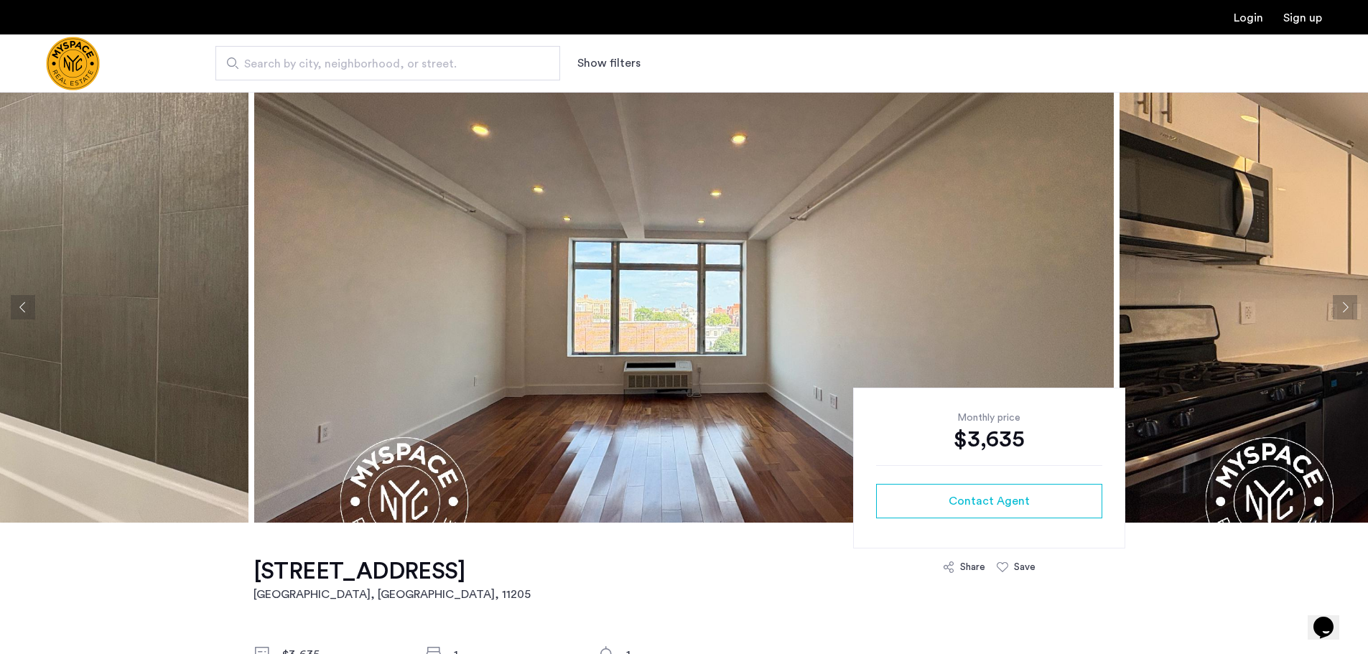
click at [1340, 303] on button "Next apartment" at bounding box center [1345, 307] width 24 height 24
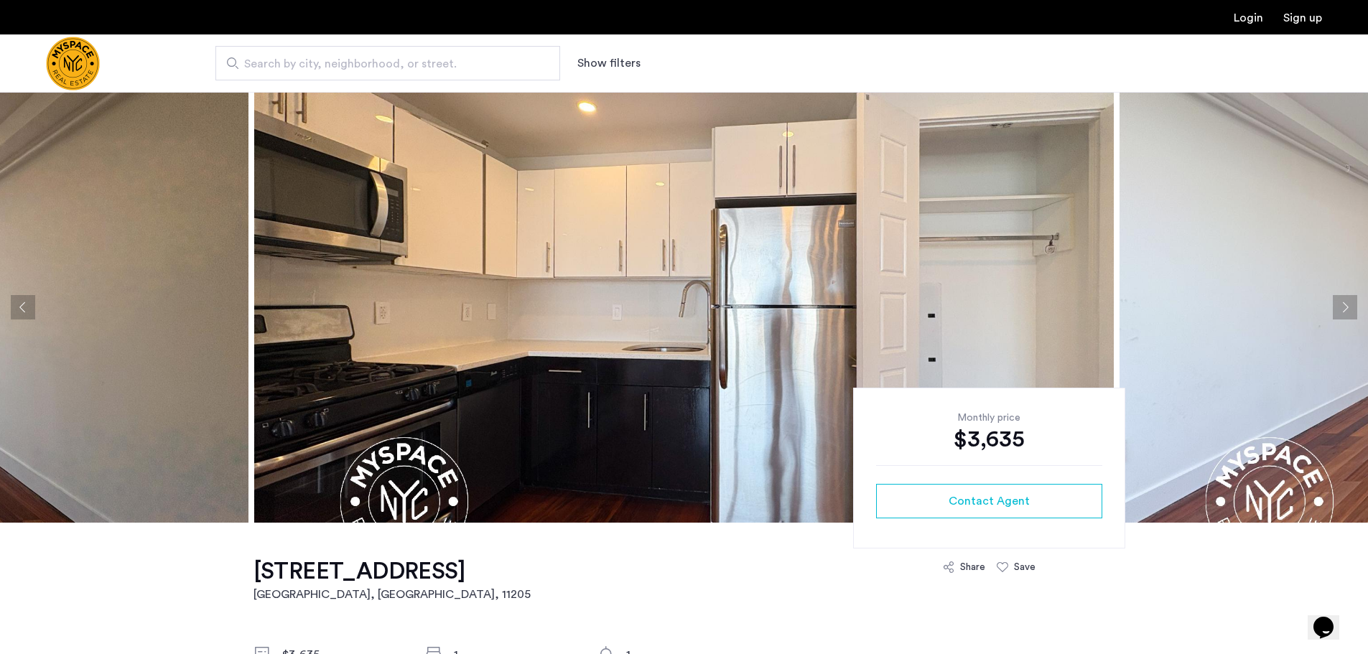
click at [1340, 303] on button "Next apartment" at bounding box center [1345, 307] width 24 height 24
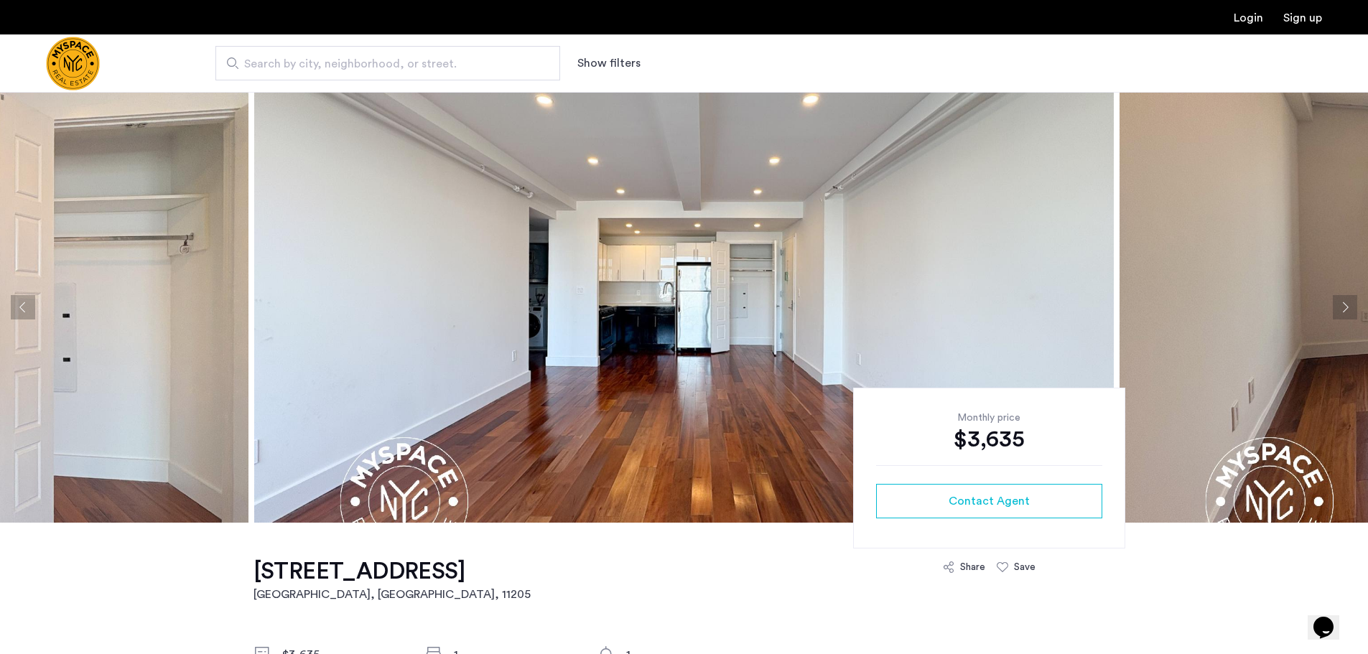
click at [1340, 303] on button "Next apartment" at bounding box center [1345, 307] width 24 height 24
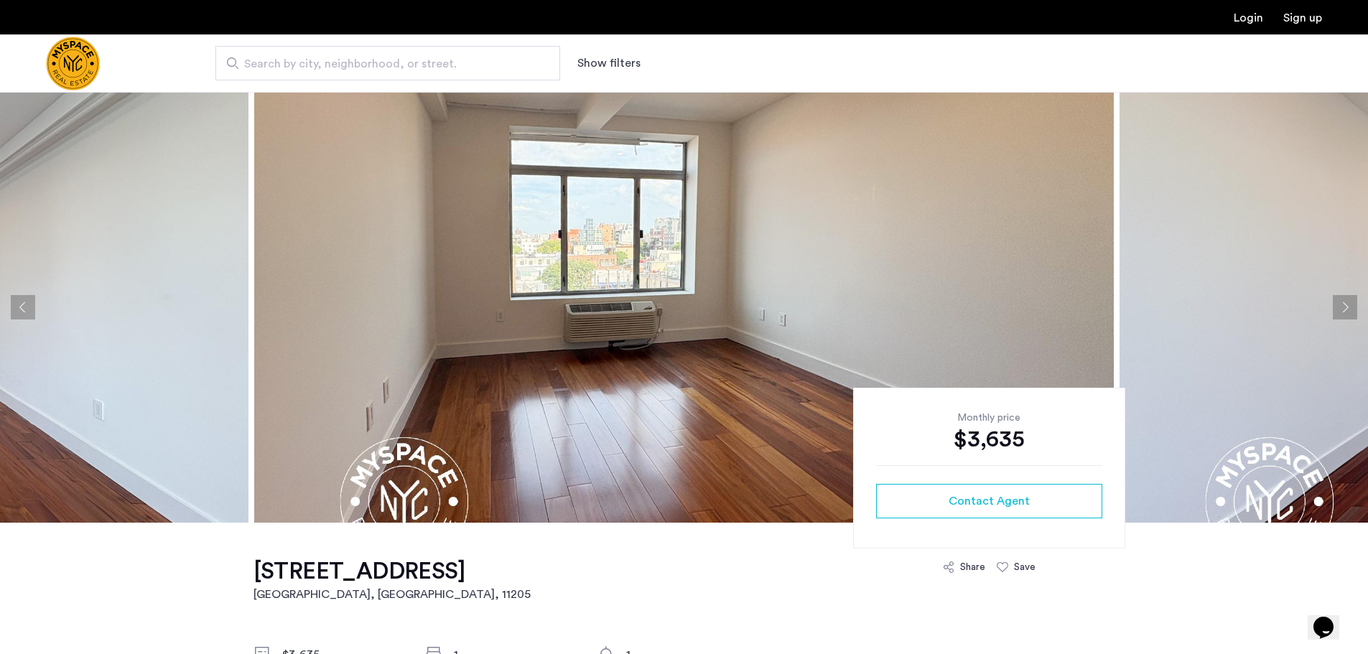
click at [1340, 303] on button "Next apartment" at bounding box center [1345, 307] width 24 height 24
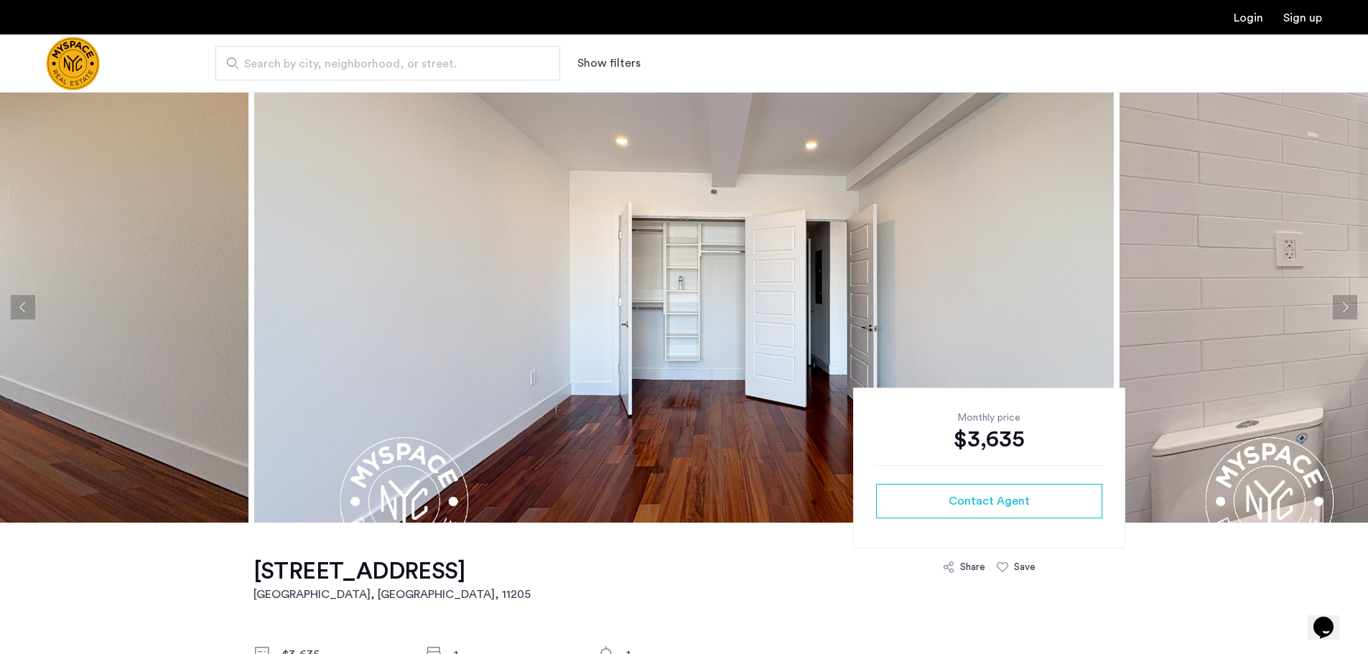
click at [1340, 303] on button "Next apartment" at bounding box center [1345, 307] width 24 height 24
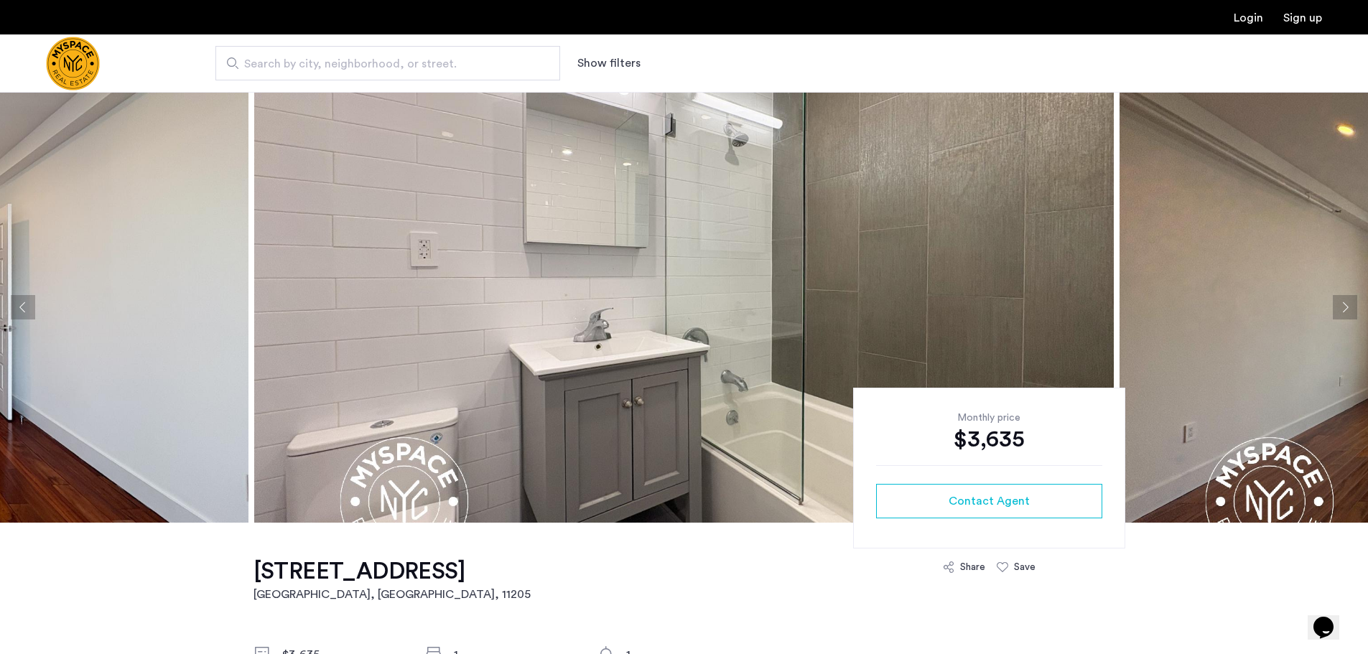
click at [1340, 303] on button "Next apartment" at bounding box center [1345, 307] width 24 height 24
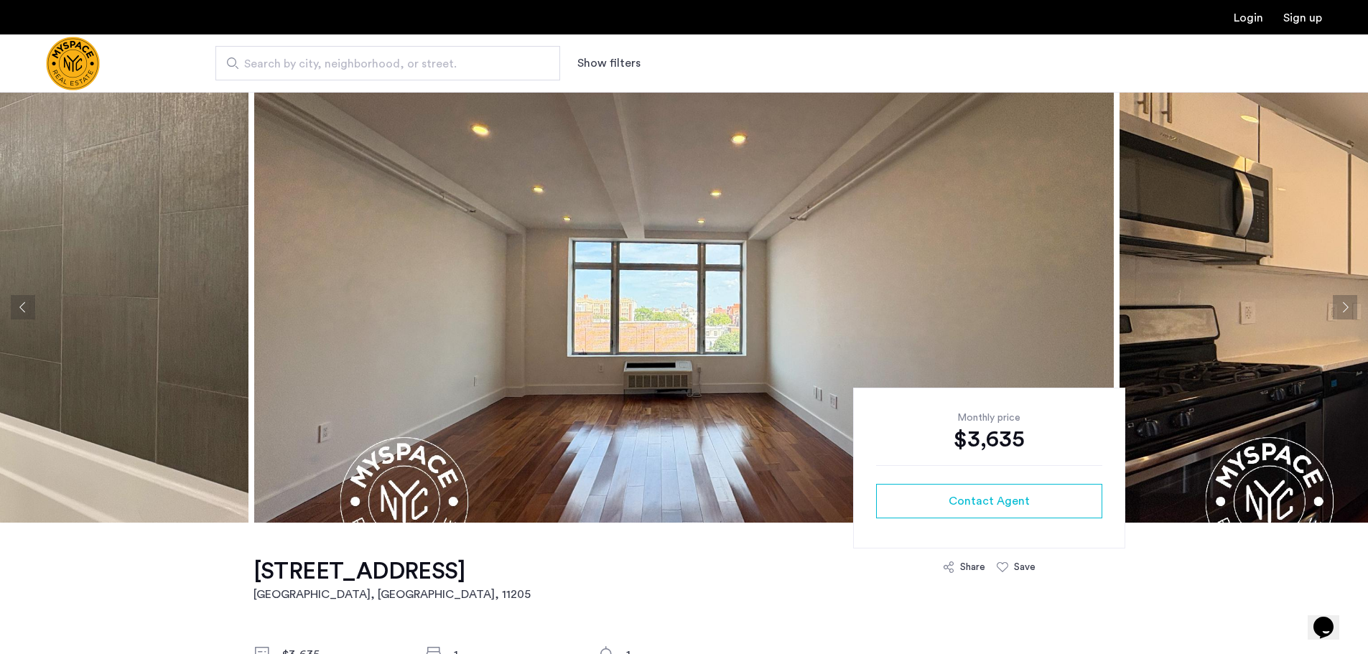
click at [1340, 303] on button "Next apartment" at bounding box center [1345, 307] width 24 height 24
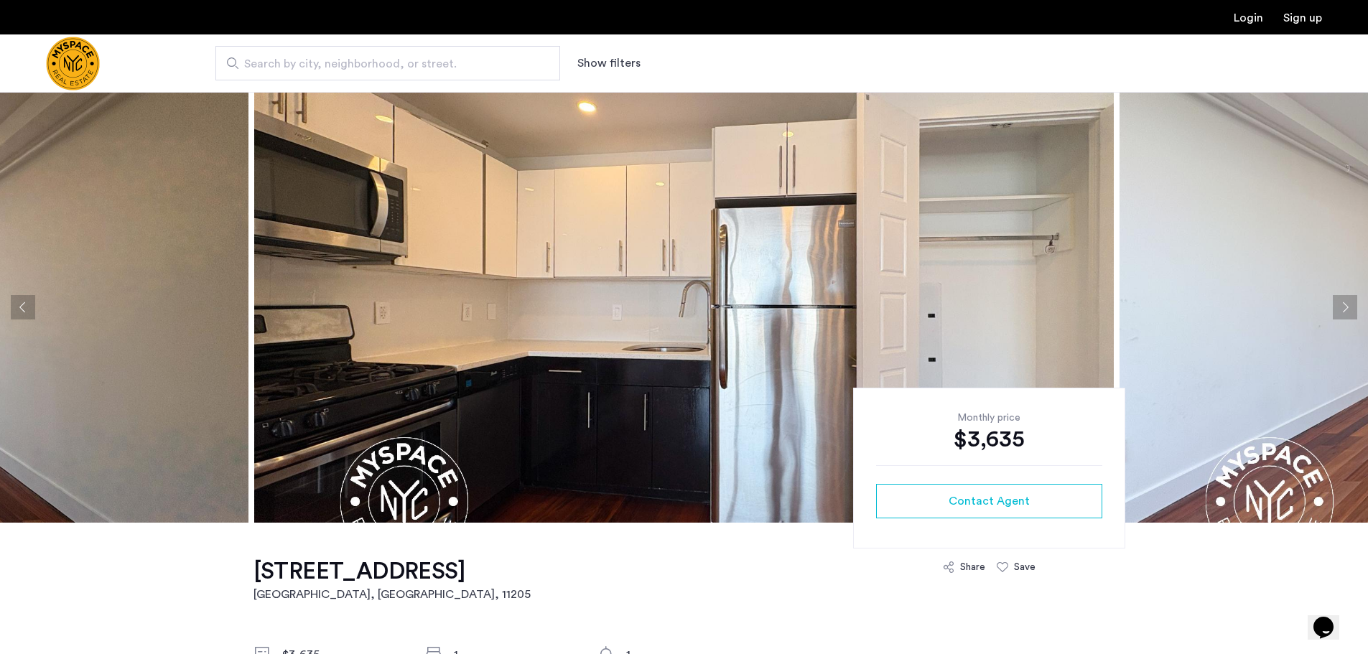
click at [1340, 303] on button "Next apartment" at bounding box center [1345, 307] width 24 height 24
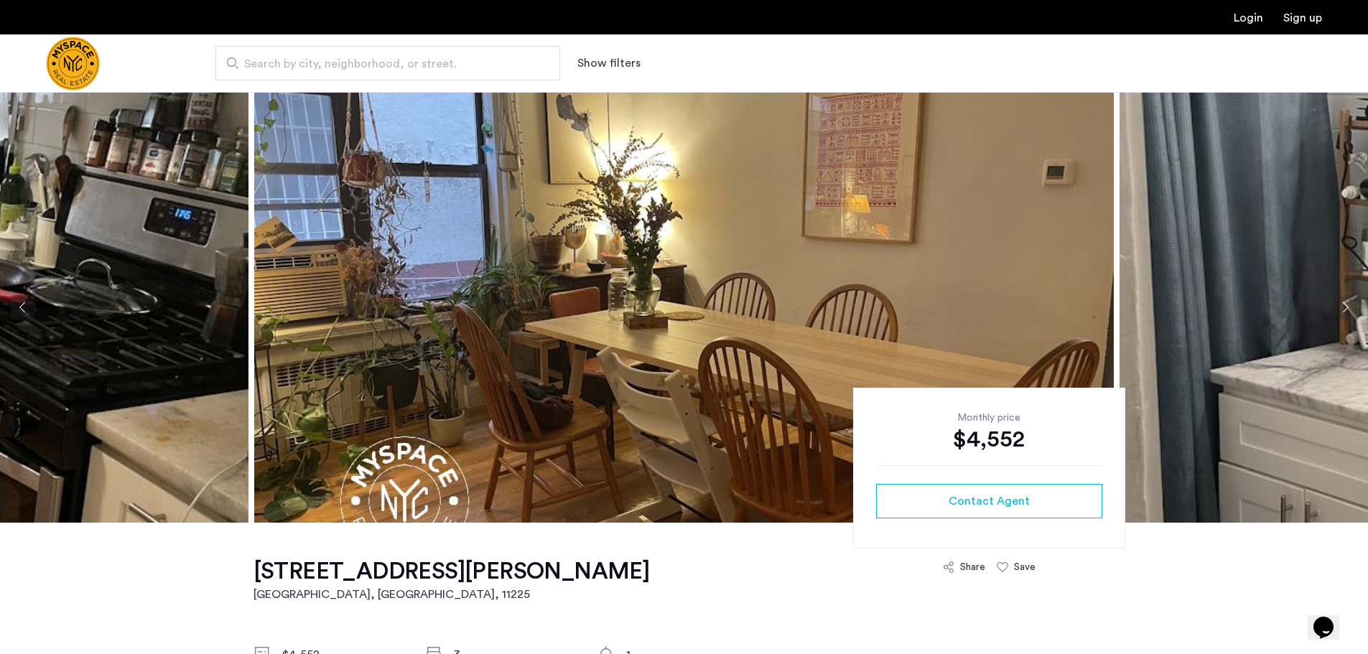
click at [1343, 304] on button "Next apartment" at bounding box center [1345, 307] width 24 height 24
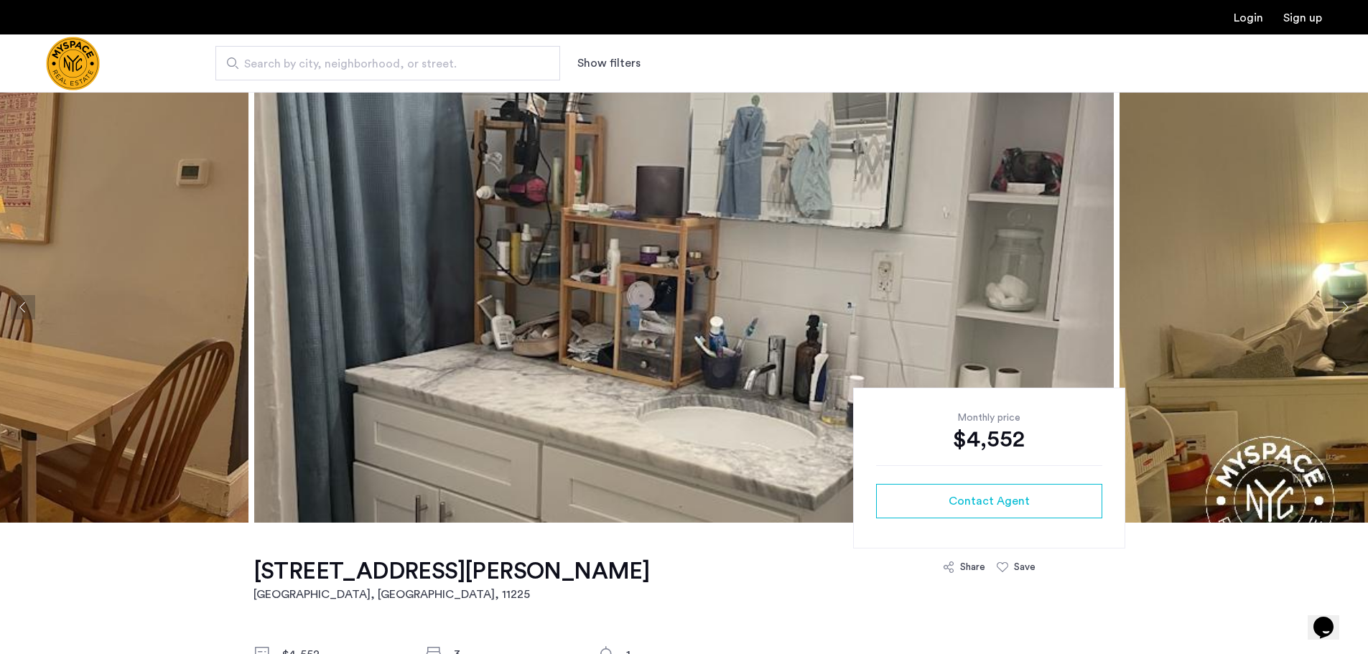
click at [1348, 303] on button "Next apartment" at bounding box center [1345, 307] width 24 height 24
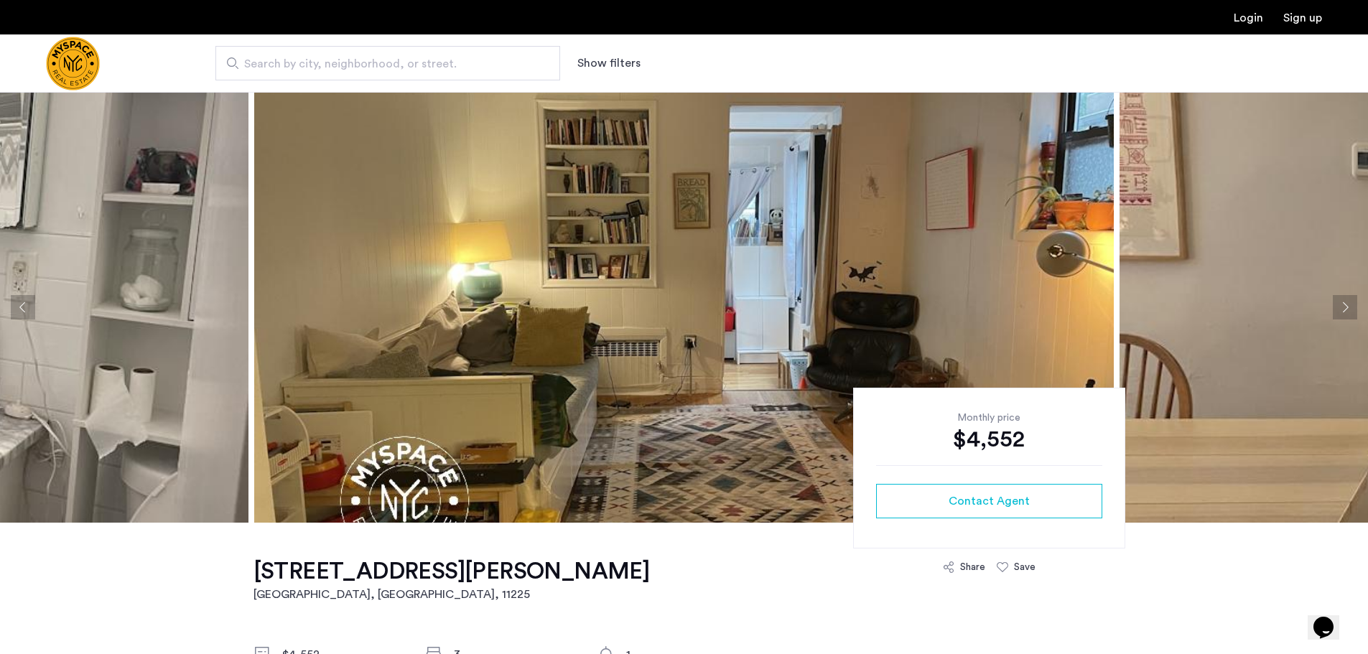
click at [1348, 303] on button "Next apartment" at bounding box center [1345, 307] width 24 height 24
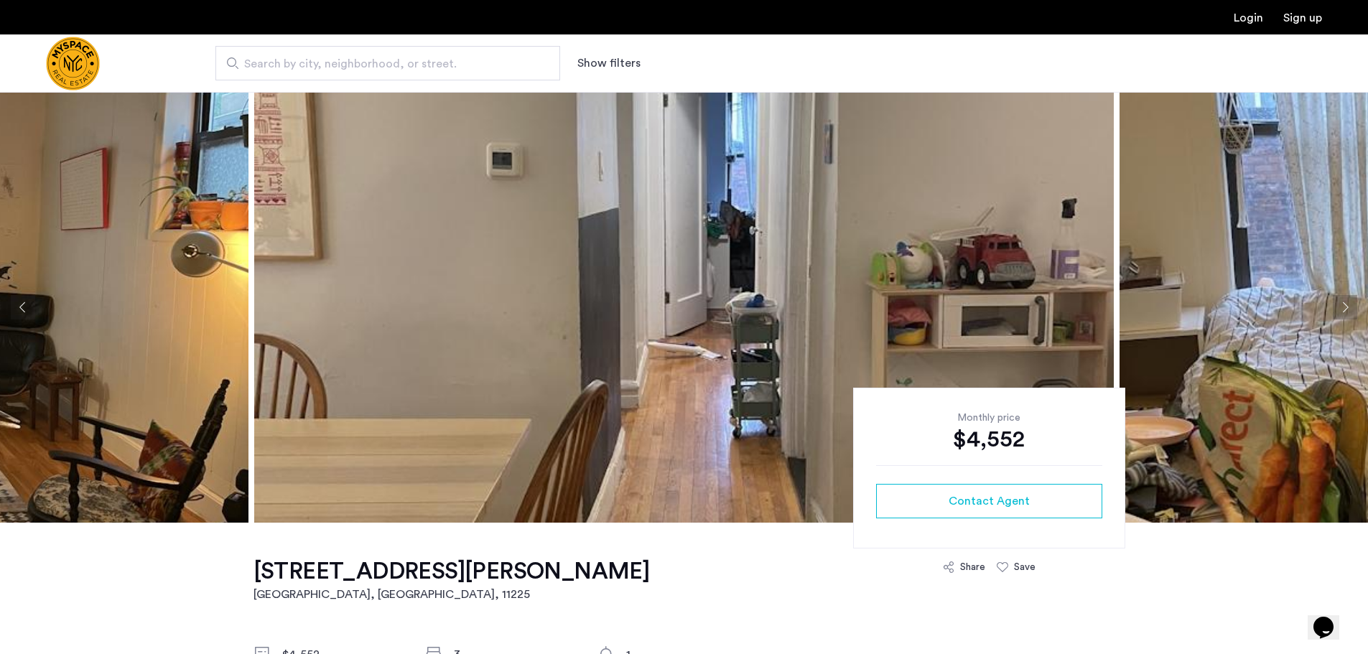
click at [1348, 303] on button "Next apartment" at bounding box center [1345, 307] width 24 height 24
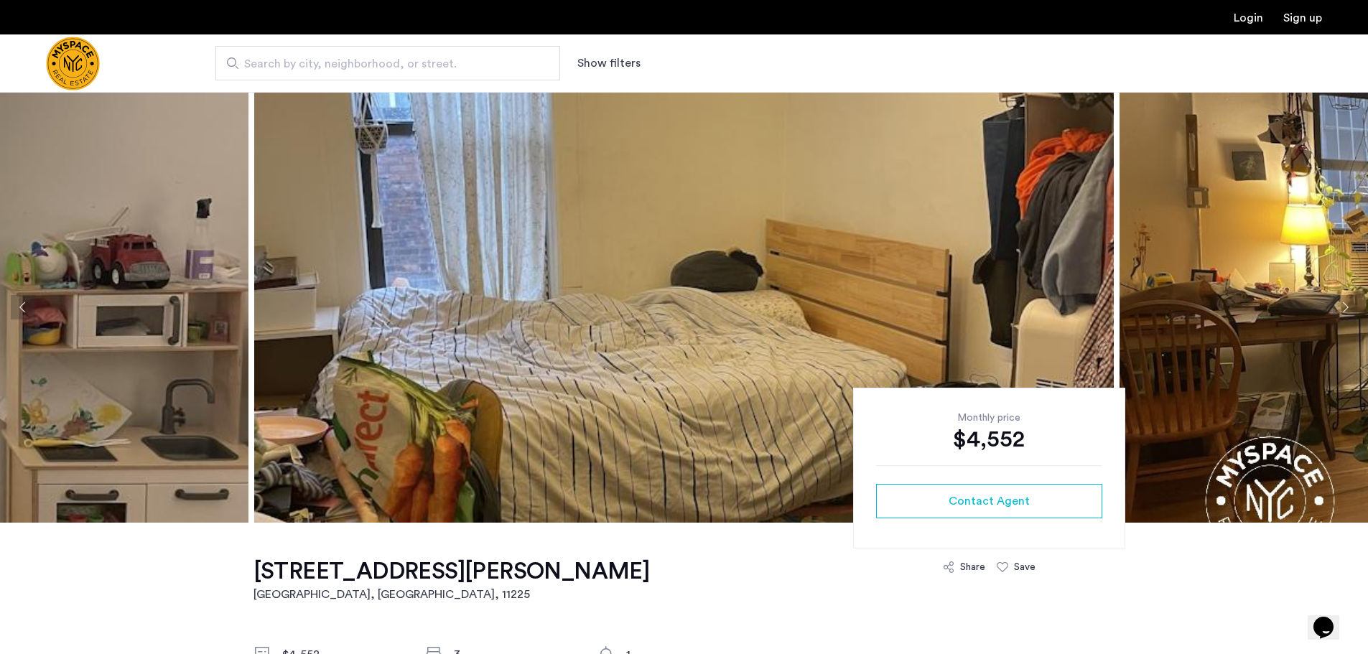
click at [1348, 303] on button "Next apartment" at bounding box center [1345, 307] width 24 height 24
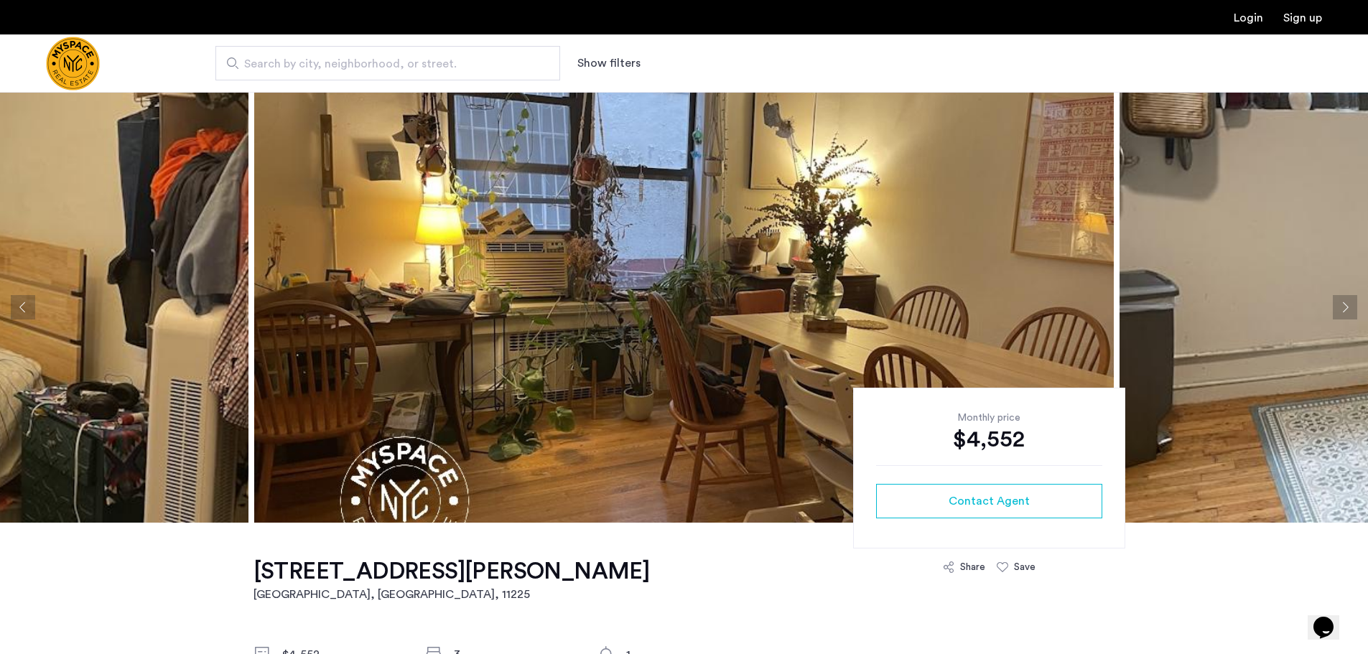
click at [1348, 303] on button "Next apartment" at bounding box center [1345, 307] width 24 height 24
